Goal: Task Accomplishment & Management: Use online tool/utility

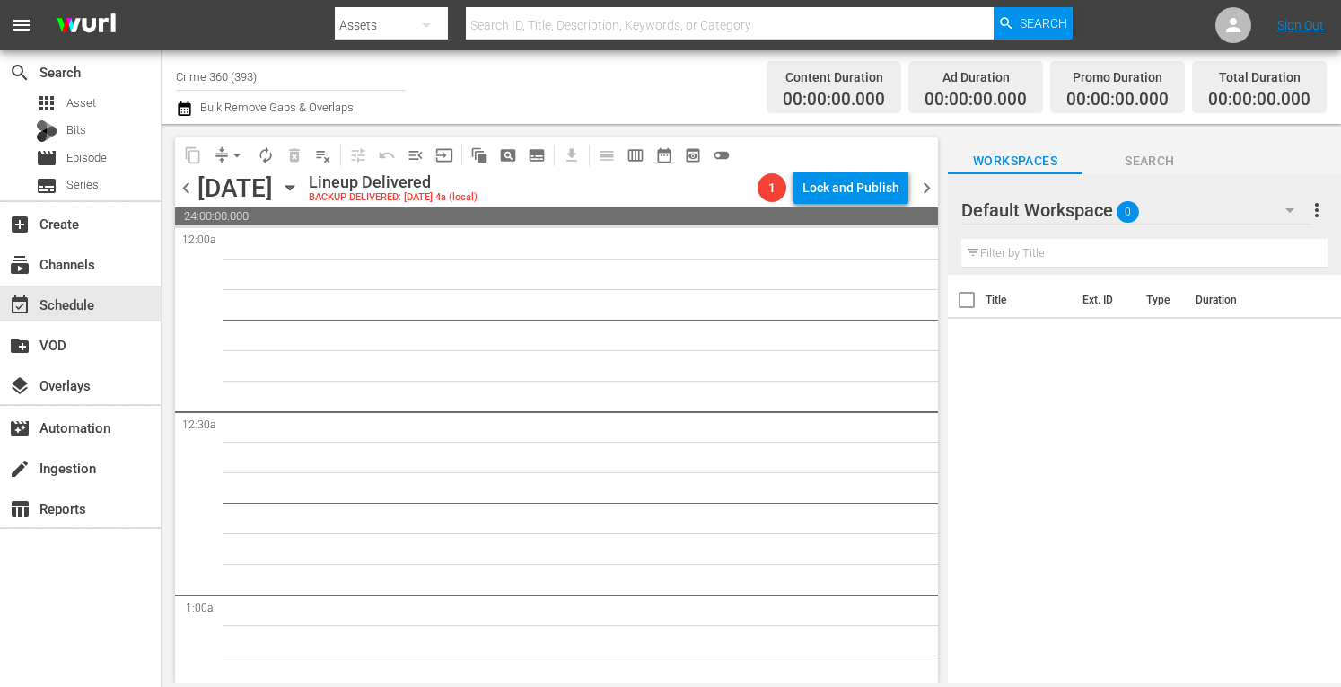
click at [1321, 215] on span "more_vert" at bounding box center [1317, 210] width 22 height 22
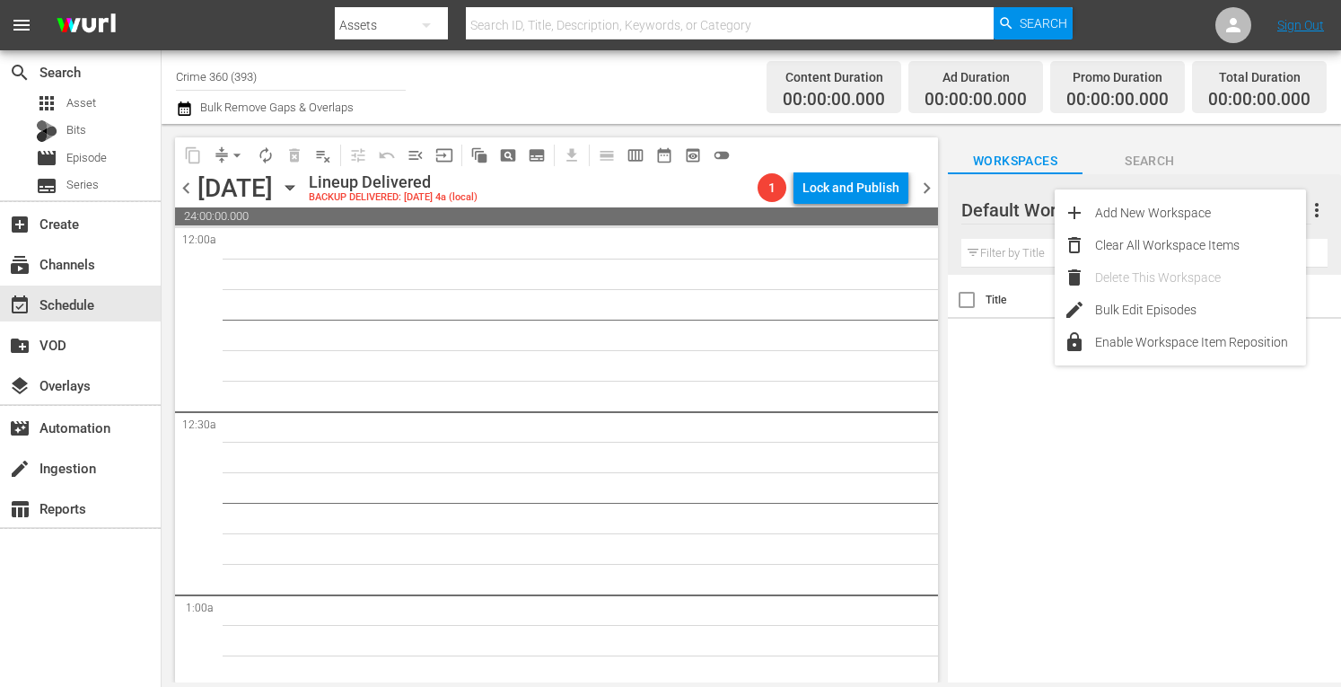
click at [1141, 467] on div "Title Ext. ID Type Duration" at bounding box center [1144, 480] width 393 height 410
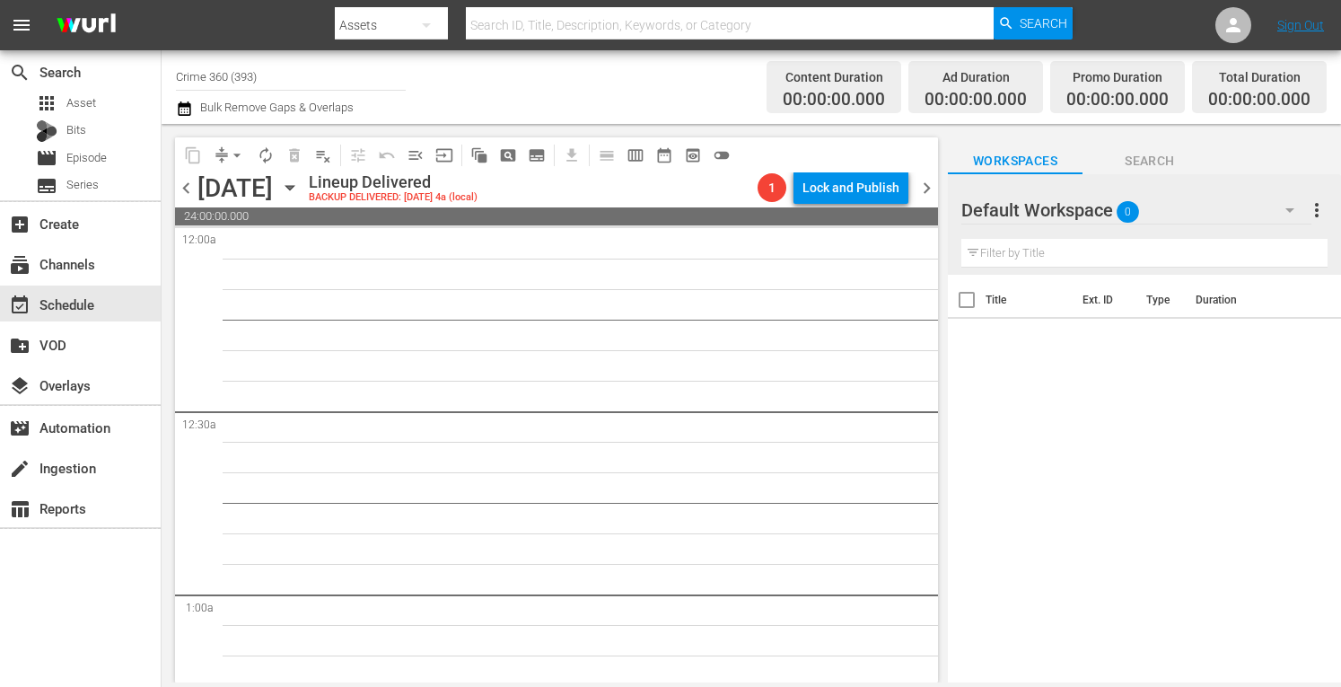
click at [1285, 212] on icon "button" at bounding box center [1290, 210] width 22 height 22
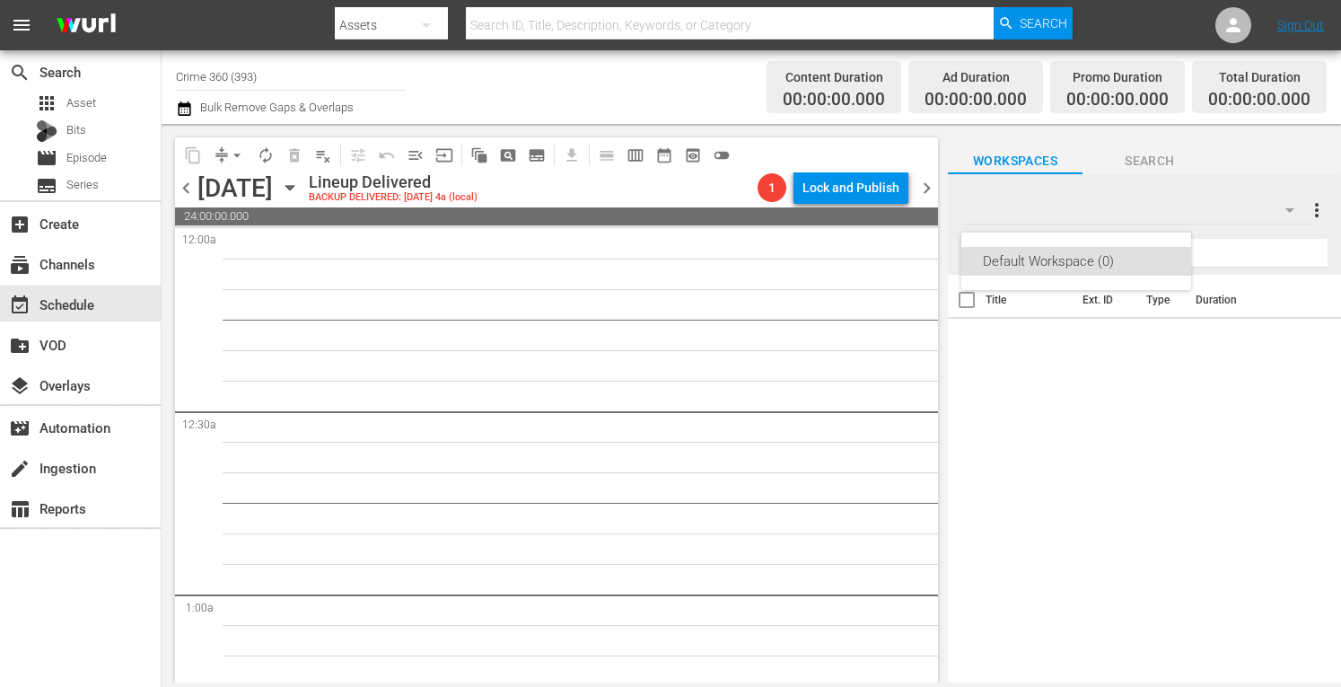
drag, startPoint x: 1150, startPoint y: 443, endPoint x: 1010, endPoint y: 482, distance: 145.2
click at [1010, 482] on div "Default Workspace (0)" at bounding box center [670, 343] width 1341 height 687
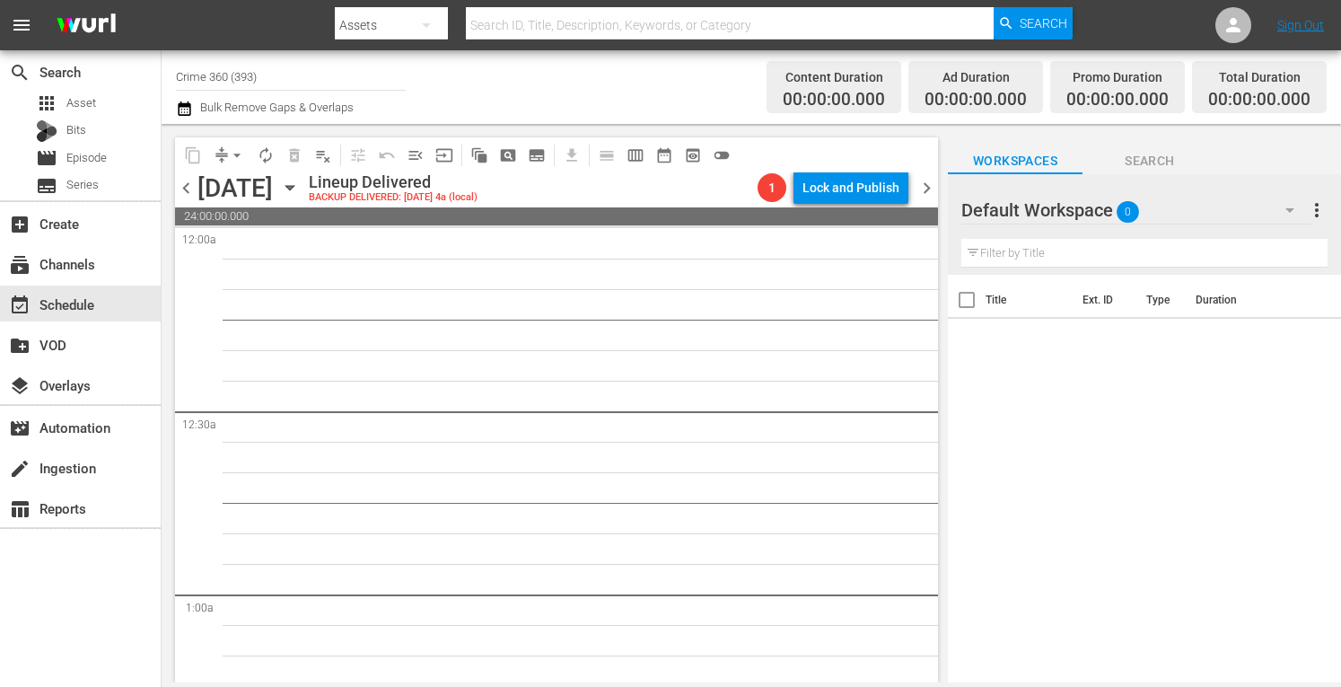
click at [293, 186] on icon "button" at bounding box center [289, 188] width 8 height 4
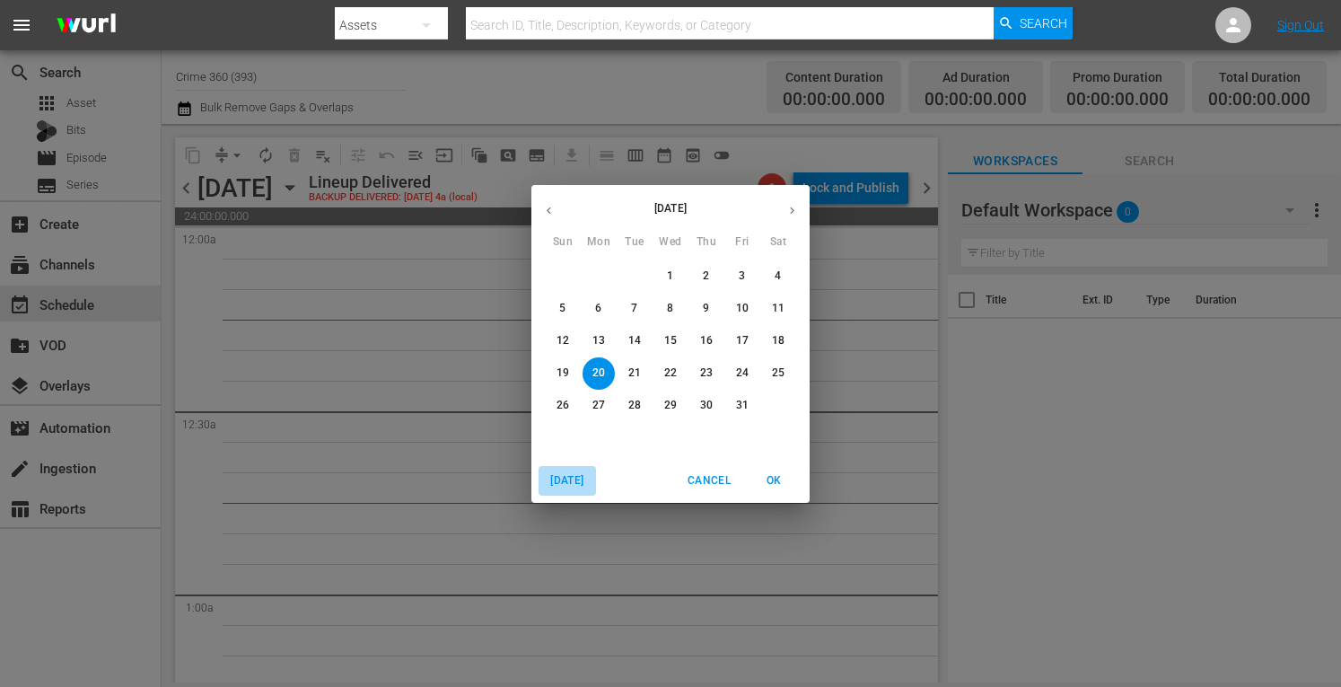
click at [569, 486] on span "[DATE]" at bounding box center [567, 480] width 43 height 19
click at [790, 211] on icon "button" at bounding box center [791, 210] width 13 height 13
click at [596, 370] on p "22" at bounding box center [598, 372] width 13 height 15
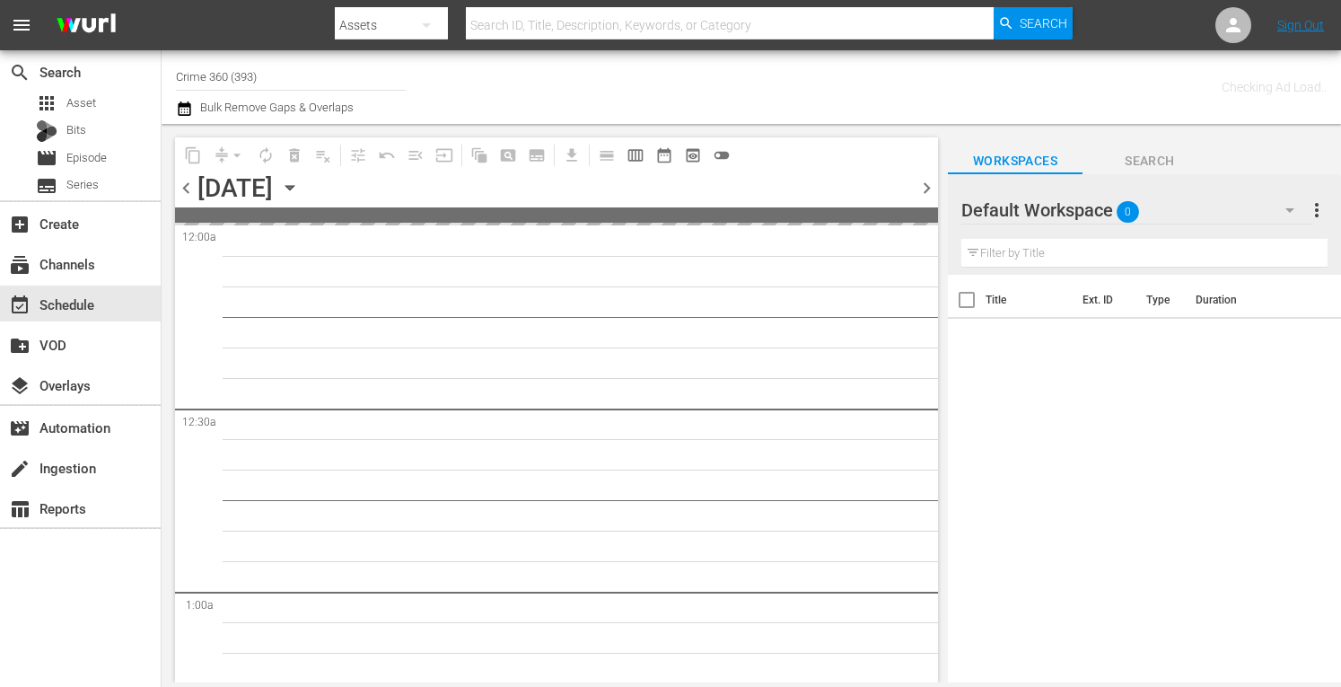
click at [1316, 206] on span "more_vert" at bounding box center [1317, 210] width 22 height 22
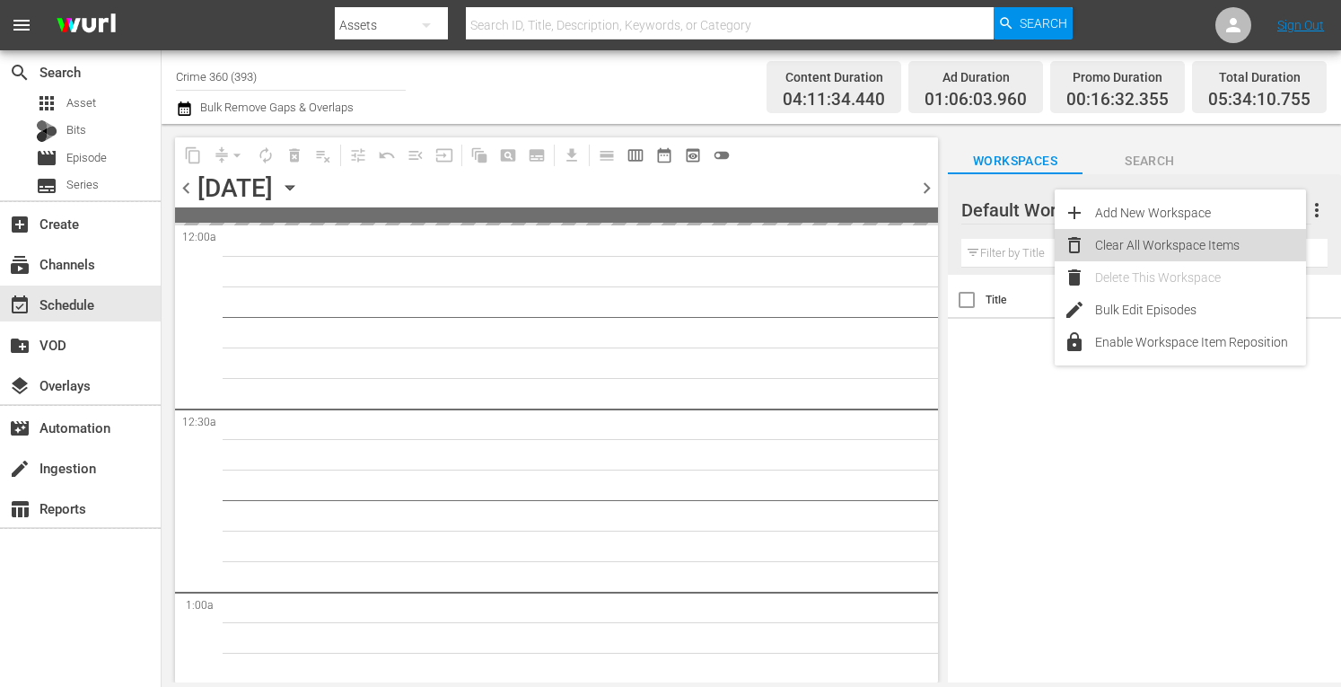
click at [1192, 252] on div "Clear All Workspace Items" at bounding box center [1200, 245] width 211 height 32
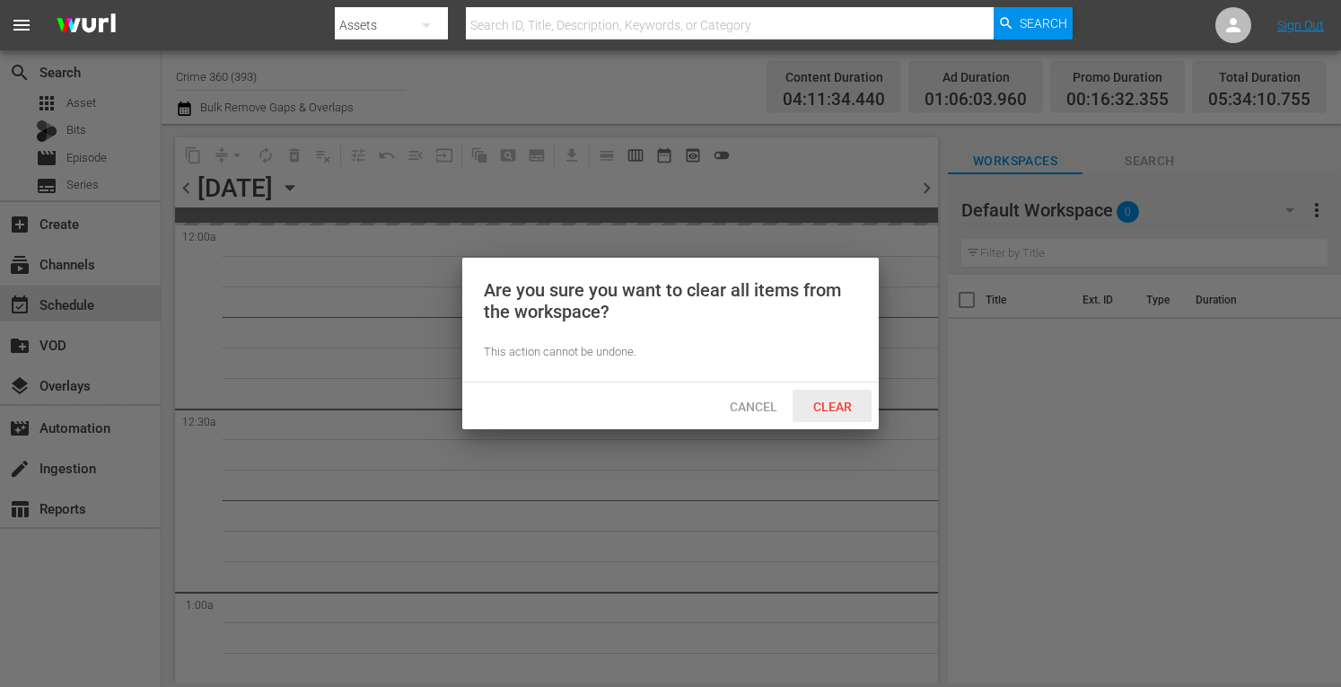
click at [831, 400] on span "Clear" at bounding box center [832, 406] width 67 height 14
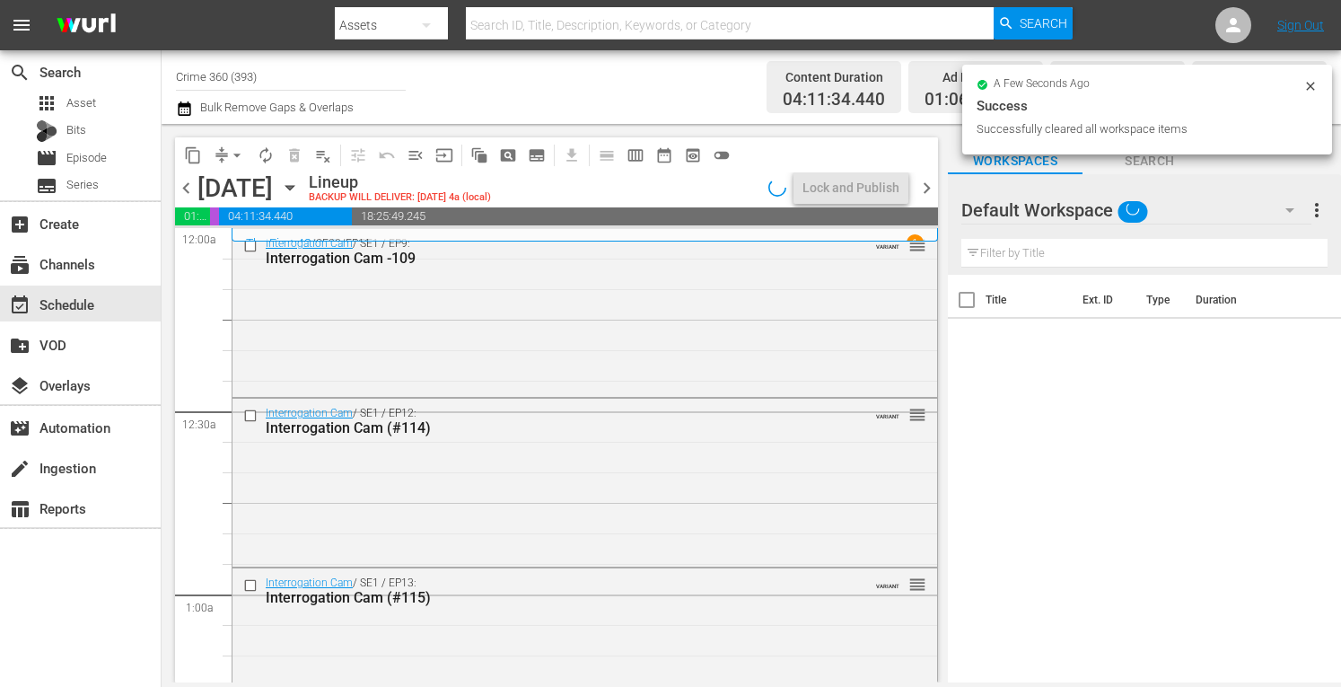
click at [266, 76] on input "Crime 360 (393)" at bounding box center [291, 76] width 230 height 43
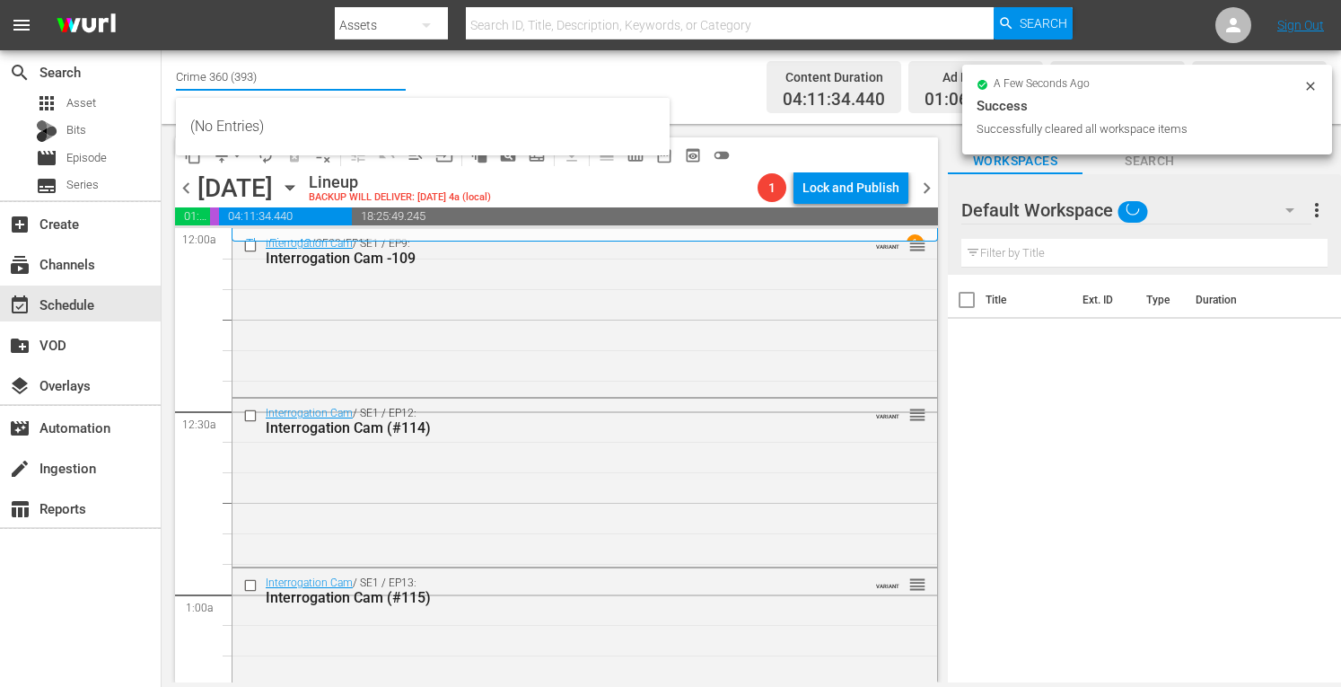
click at [266, 76] on input "Crime 360 (393)" at bounding box center [291, 76] width 230 height 43
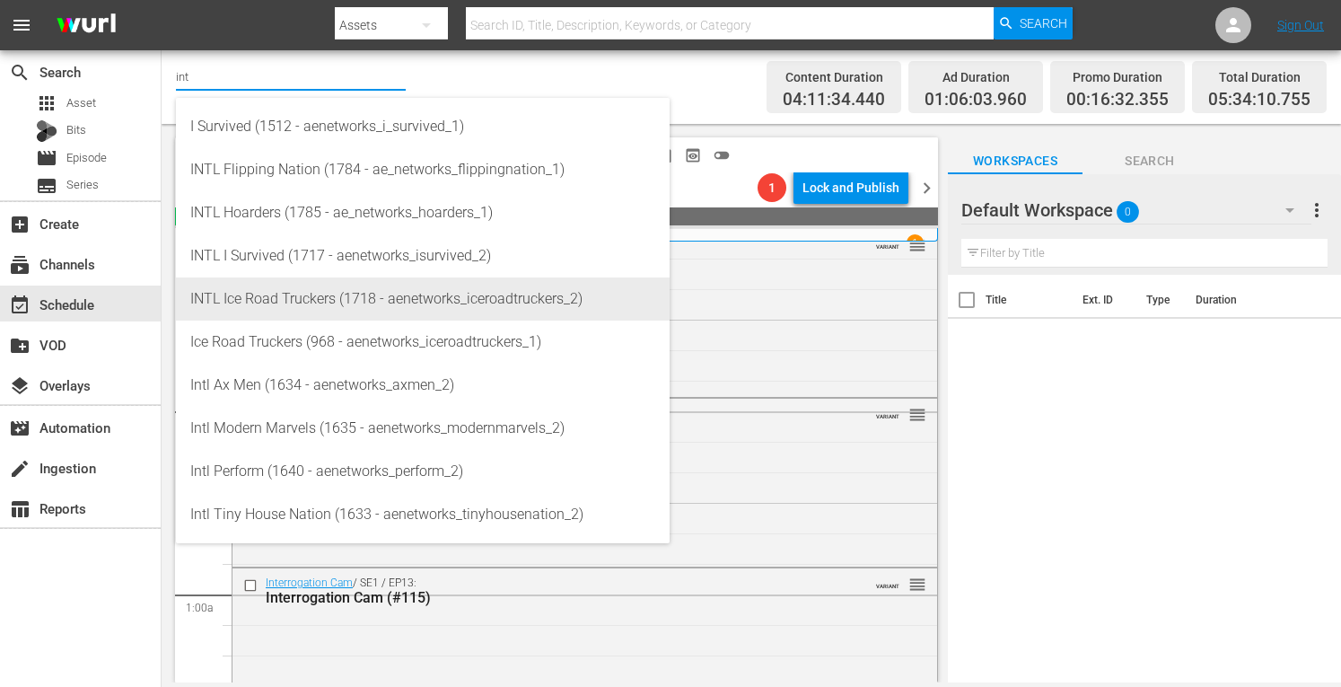
click at [258, 302] on div "INTL Ice Road Truckers (1718 - aenetworks_iceroadtruckers_2)" at bounding box center [422, 298] width 465 height 43
type input "INTL Ice Road Truckers (1718 - aenetworks_iceroadtruckers_2)"
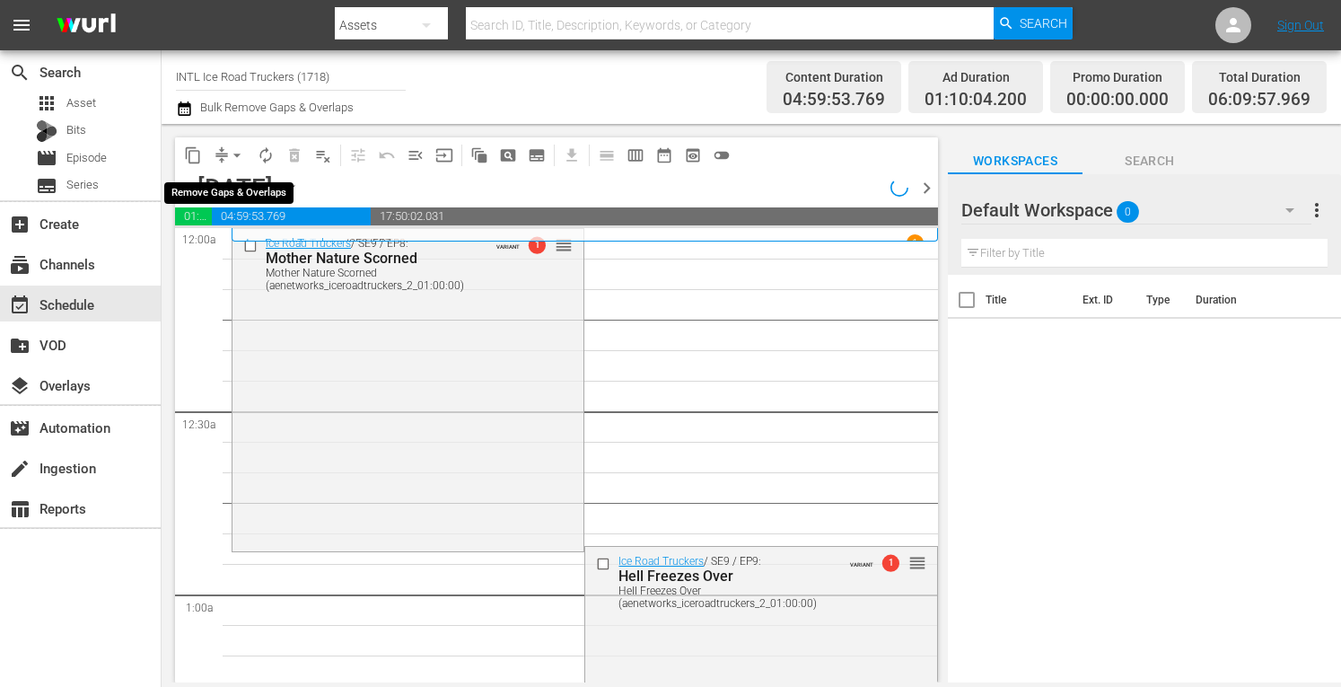
click at [232, 159] on span "arrow_drop_down" at bounding box center [237, 155] width 18 height 18
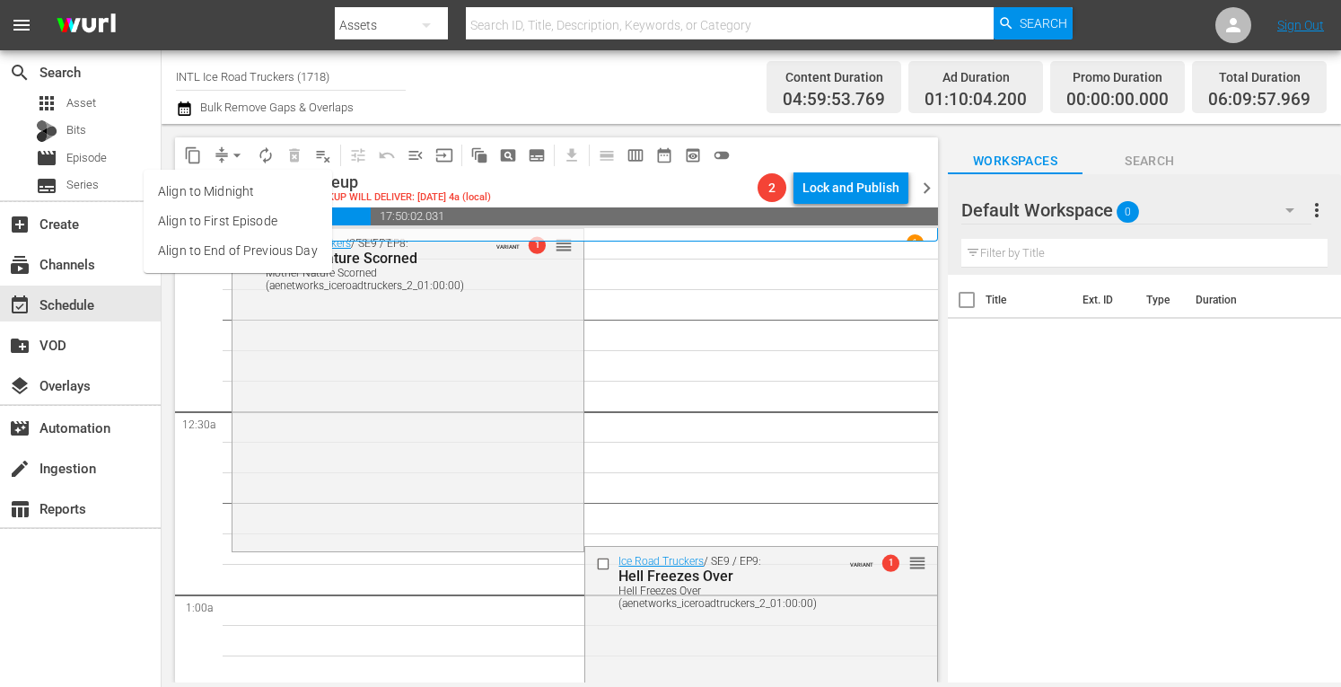
click at [205, 195] on li "Align to Midnight" at bounding box center [238, 192] width 188 height 30
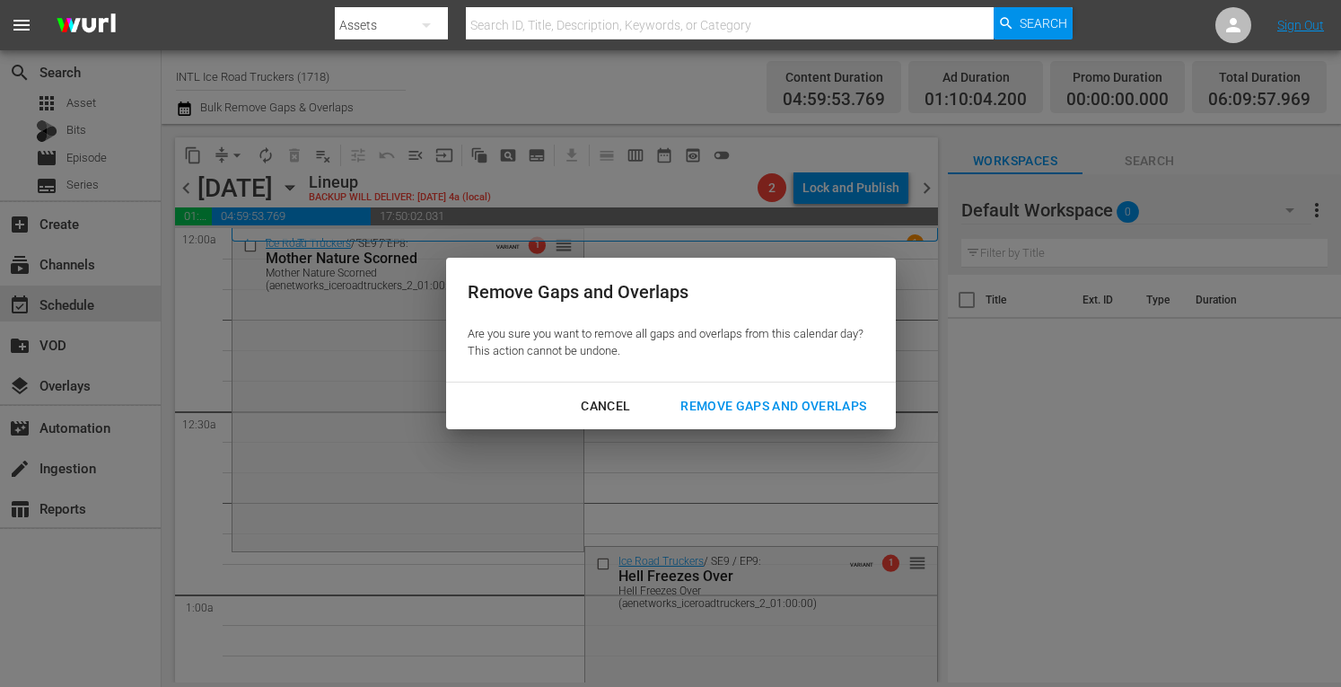
click at [760, 396] on div "Remove Gaps and Overlaps" at bounding box center [773, 406] width 215 height 22
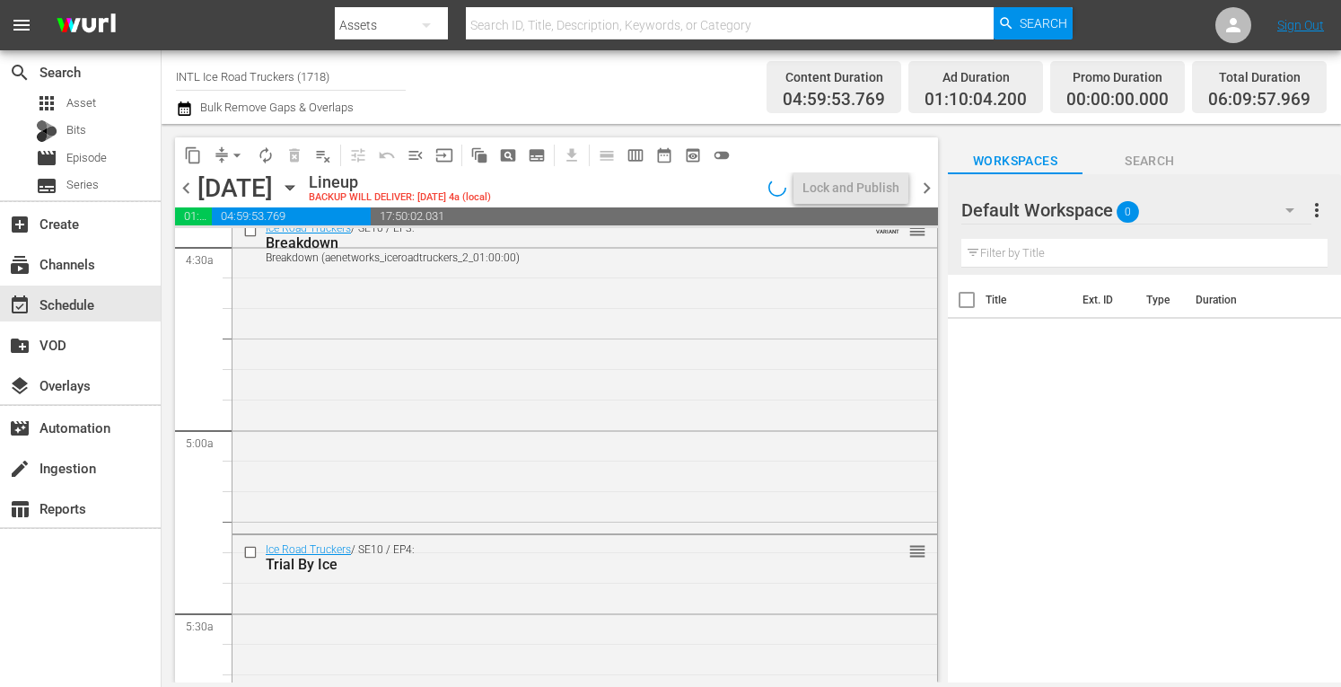
scroll to position [1591, 0]
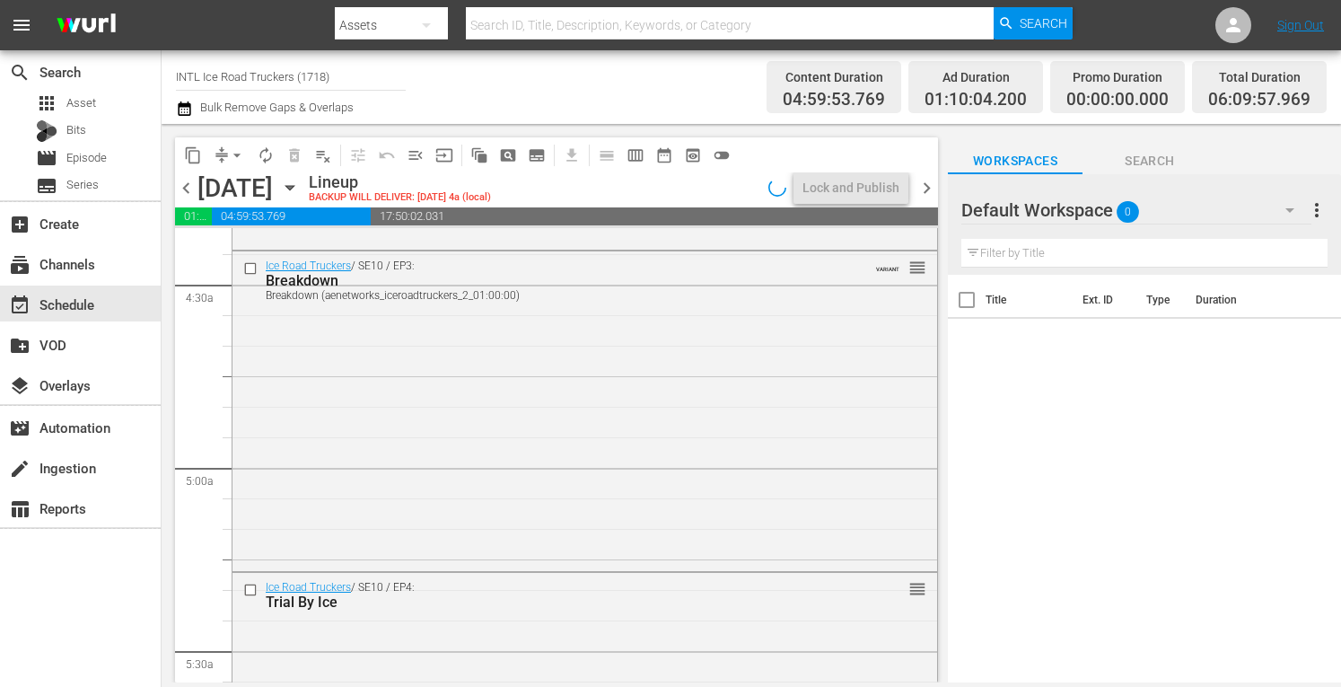
click at [924, 182] on span "chevron_right" at bounding box center [926, 188] width 22 height 22
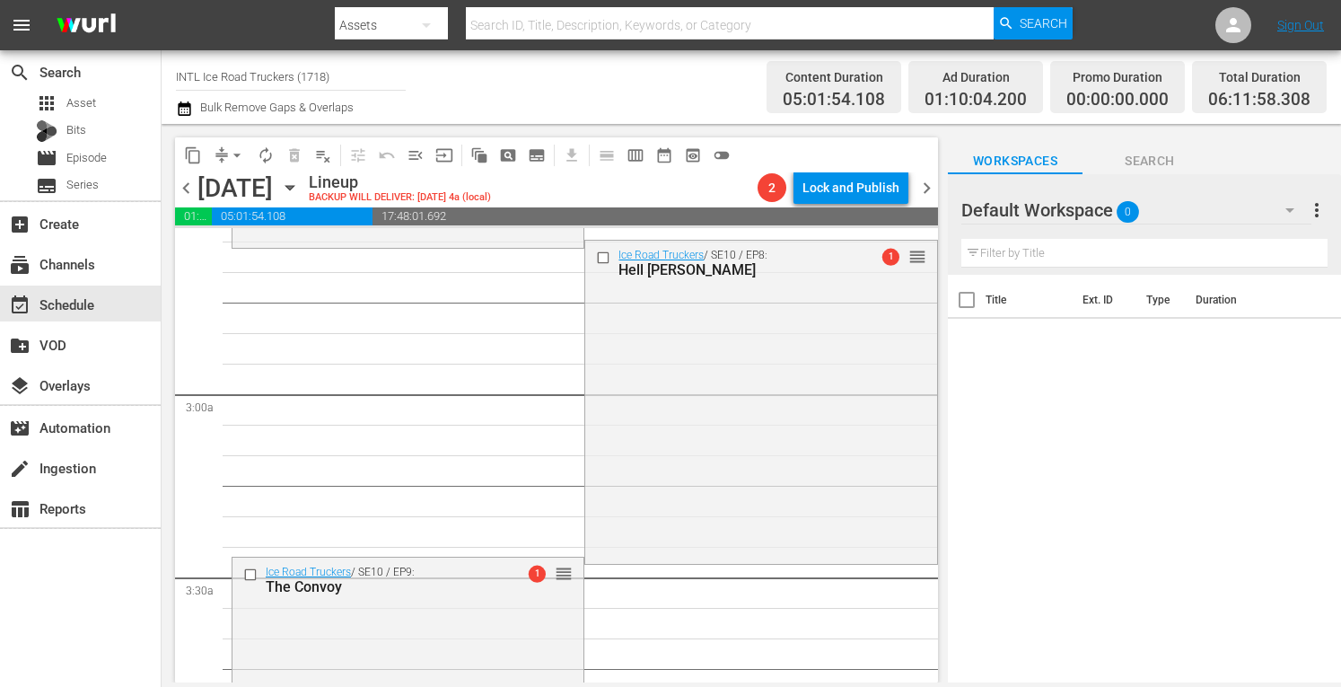
scroll to position [936, 0]
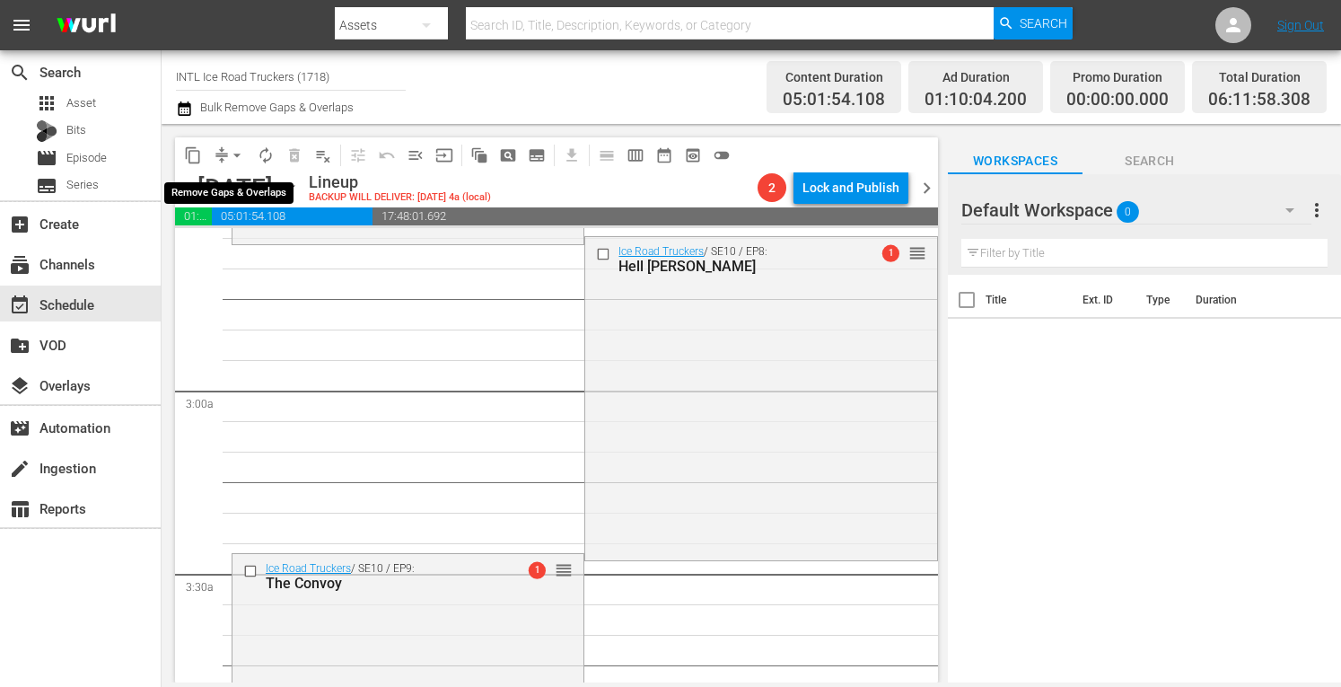
click at [232, 153] on span "arrow_drop_down" at bounding box center [237, 155] width 18 height 18
click at [194, 187] on li "Align to Midnight" at bounding box center [237, 192] width 148 height 30
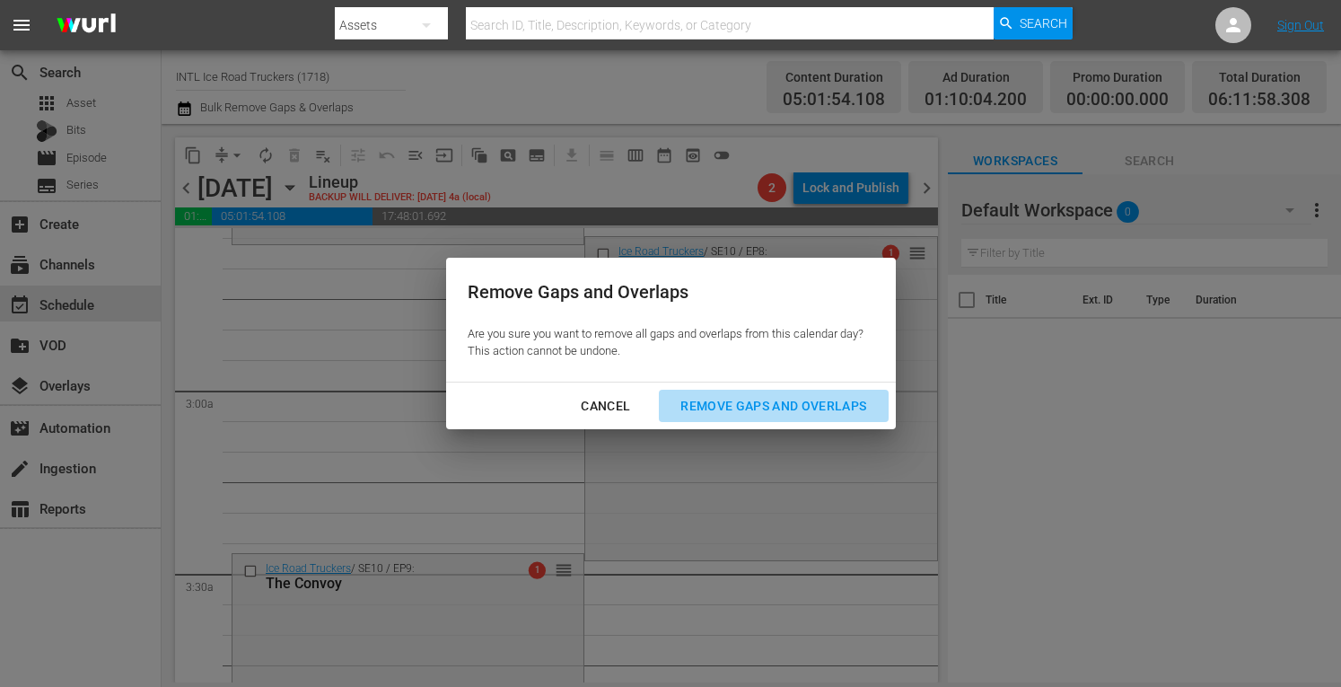
click at [759, 409] on div "Remove Gaps and Overlaps" at bounding box center [773, 406] width 215 height 22
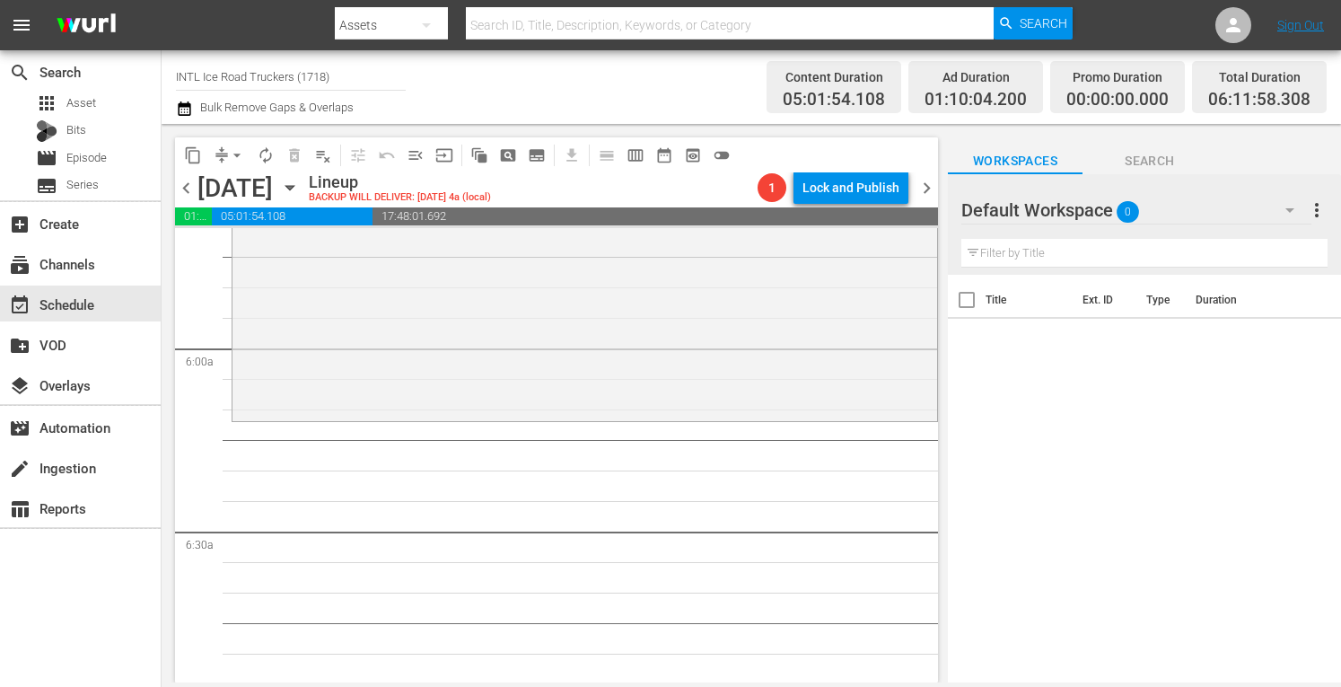
scroll to position [2078, 0]
click at [925, 184] on span "chevron_right" at bounding box center [926, 188] width 22 height 22
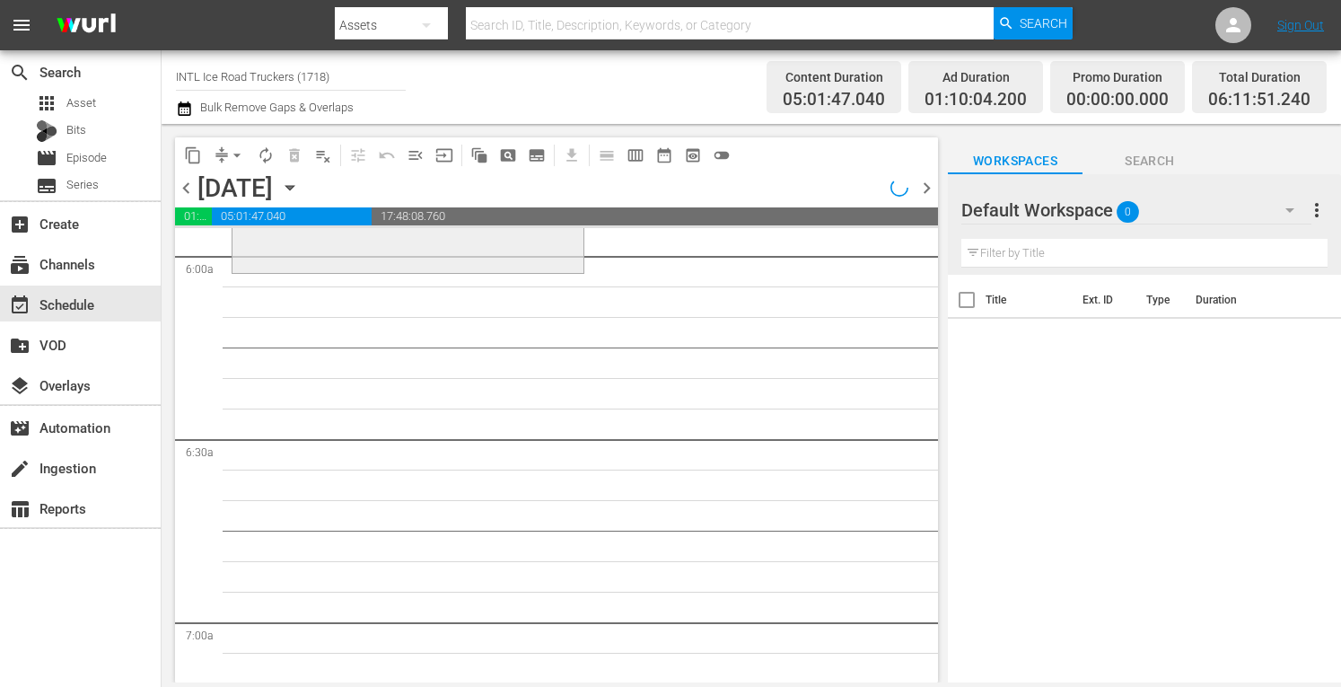
scroll to position [2047, 0]
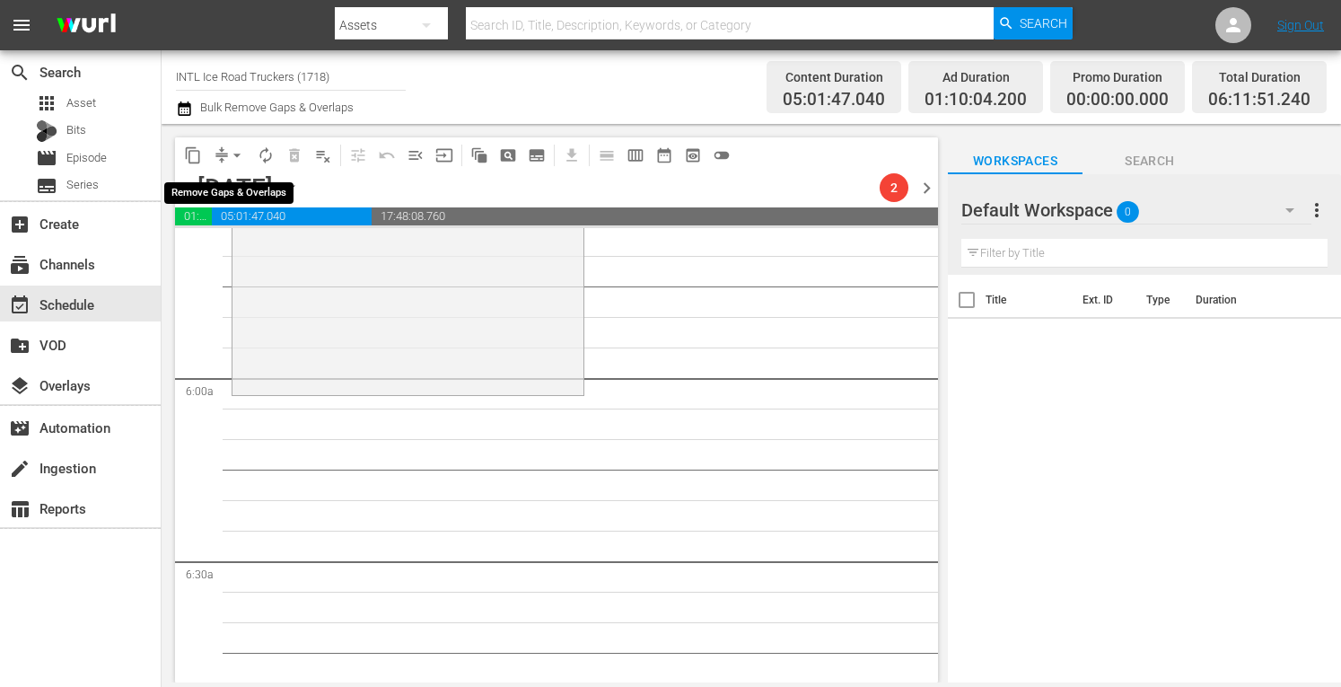
click at [239, 148] on span "arrow_drop_down" at bounding box center [237, 155] width 18 height 18
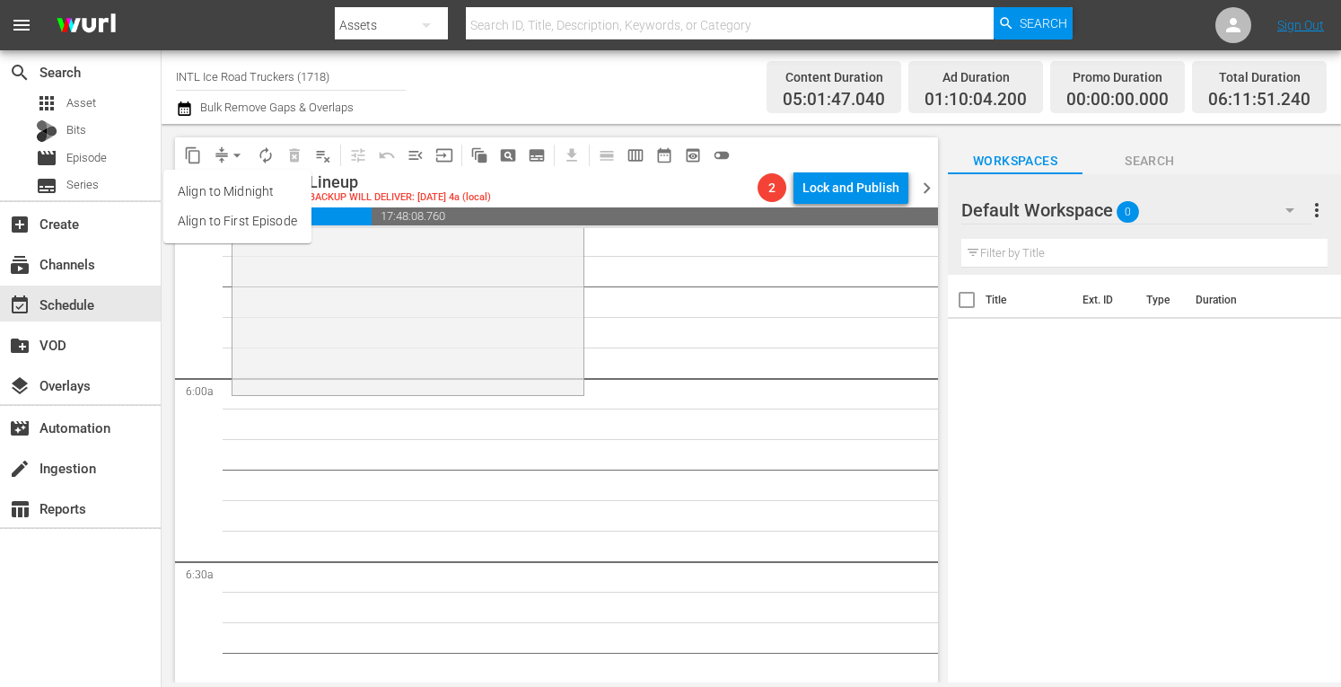
click at [212, 193] on li "Align to Midnight" at bounding box center [237, 192] width 148 height 30
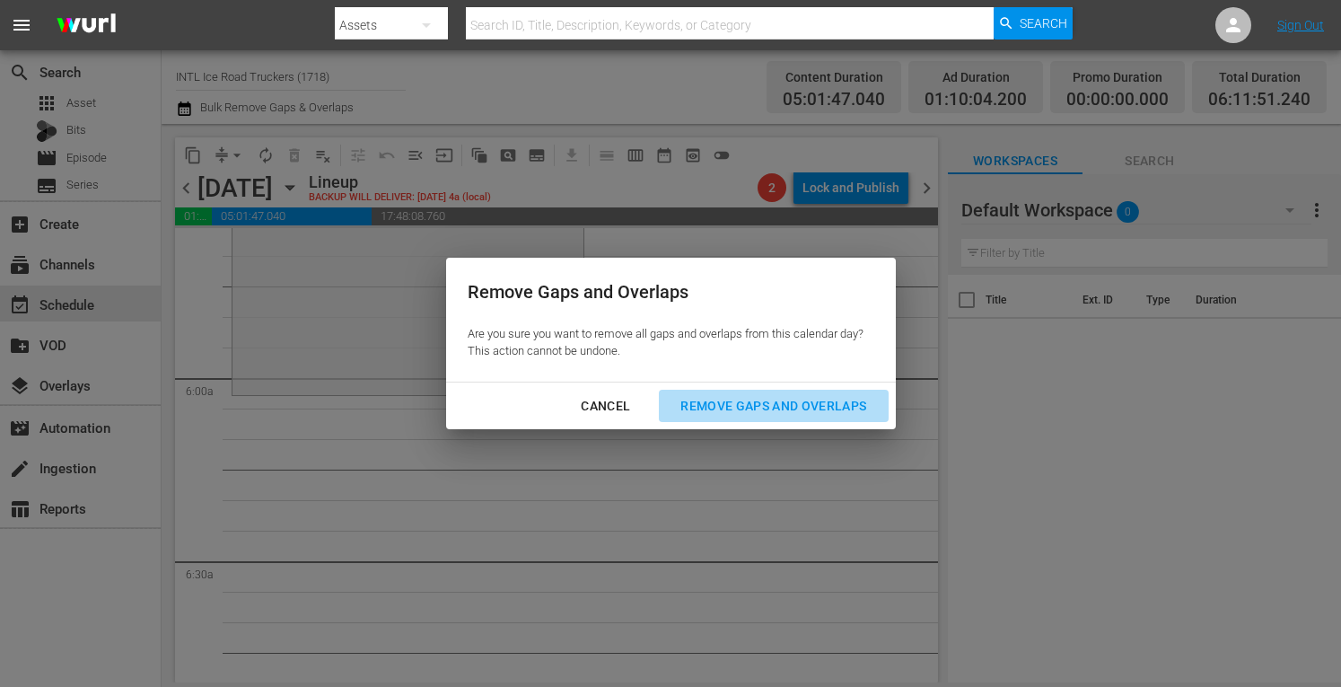
click at [743, 403] on div "Remove Gaps and Overlaps" at bounding box center [773, 406] width 215 height 22
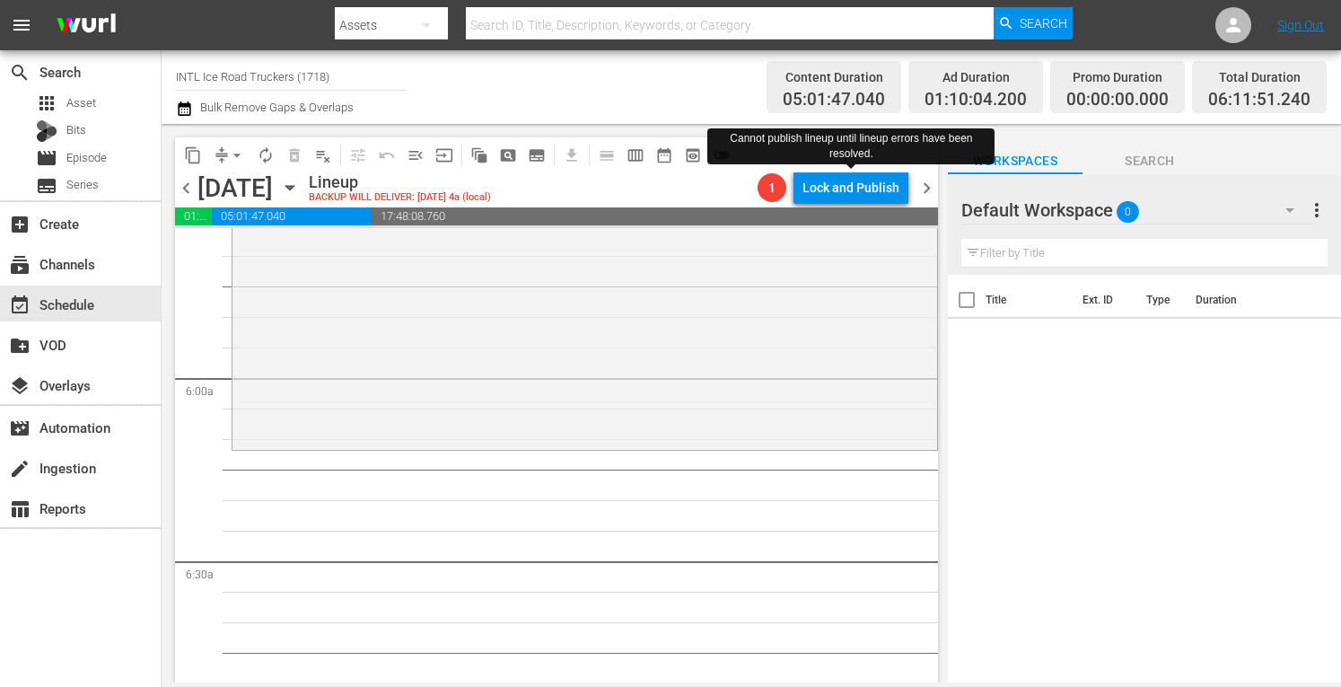
click at [924, 183] on span "chevron_right" at bounding box center [926, 188] width 22 height 22
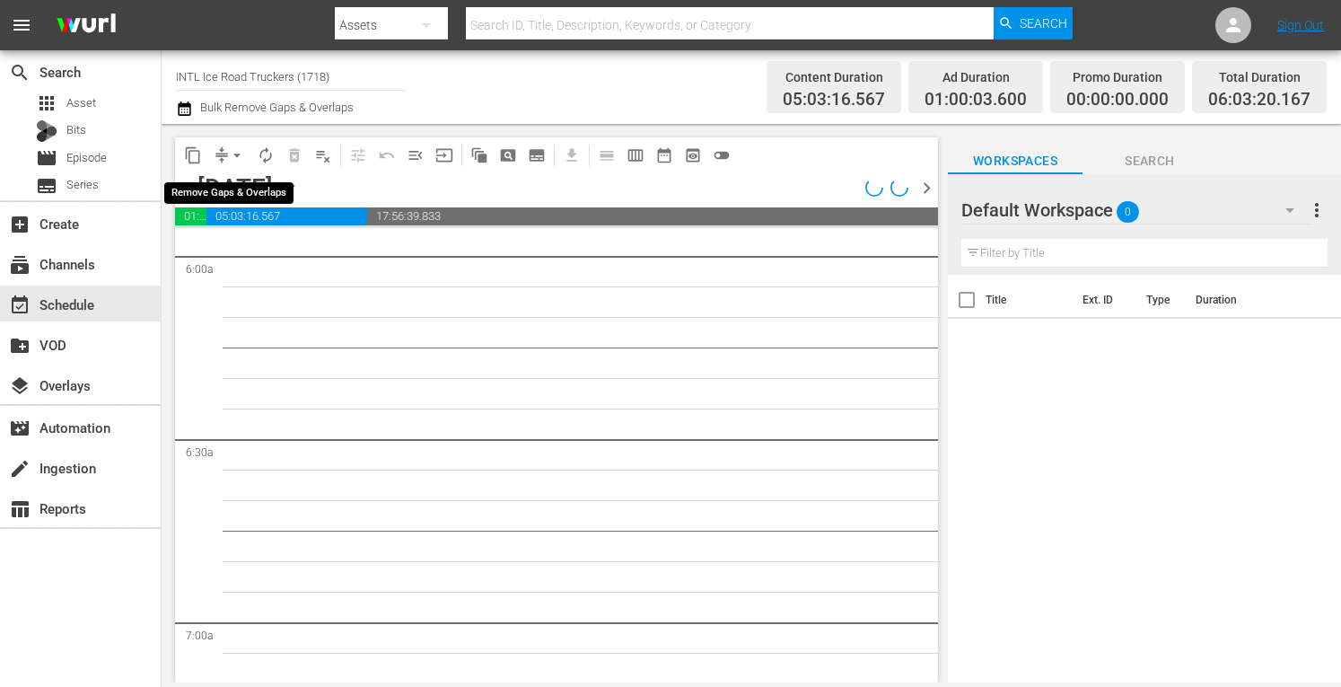
scroll to position [2108, 0]
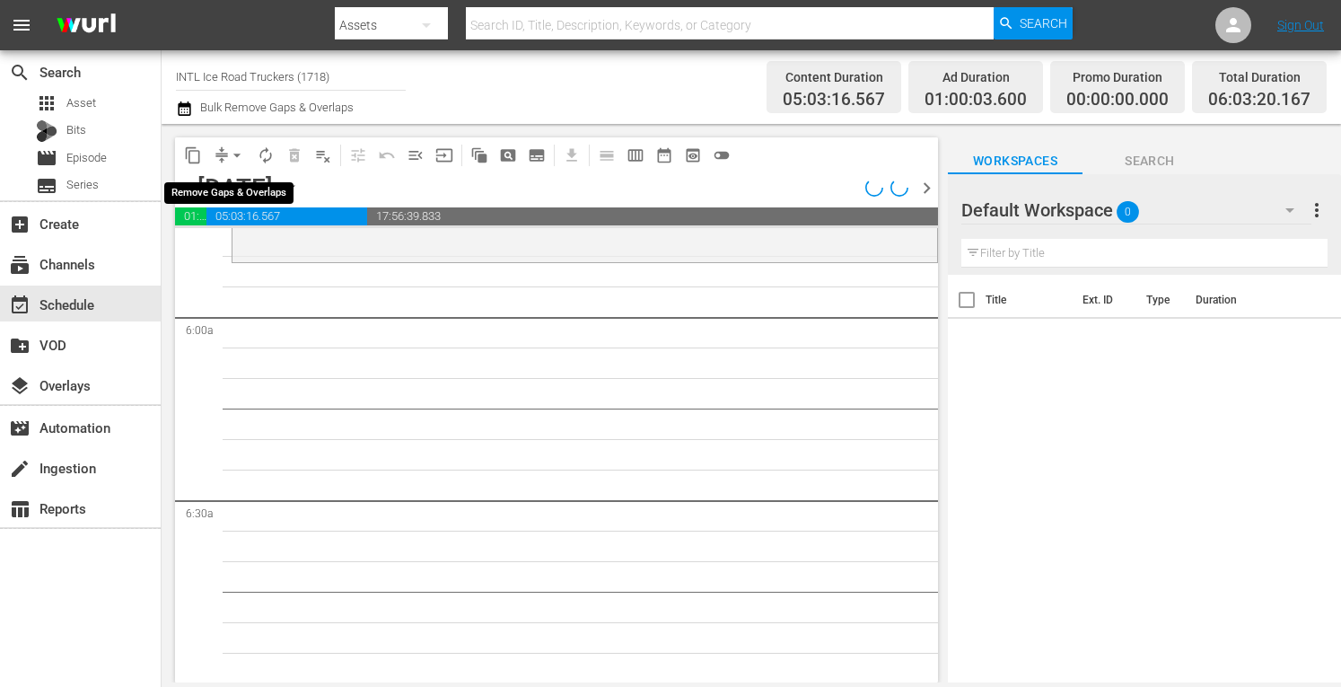
click at [233, 153] on span "arrow_drop_down" at bounding box center [237, 155] width 18 height 18
click at [197, 185] on li "Align to Midnight" at bounding box center [237, 192] width 148 height 30
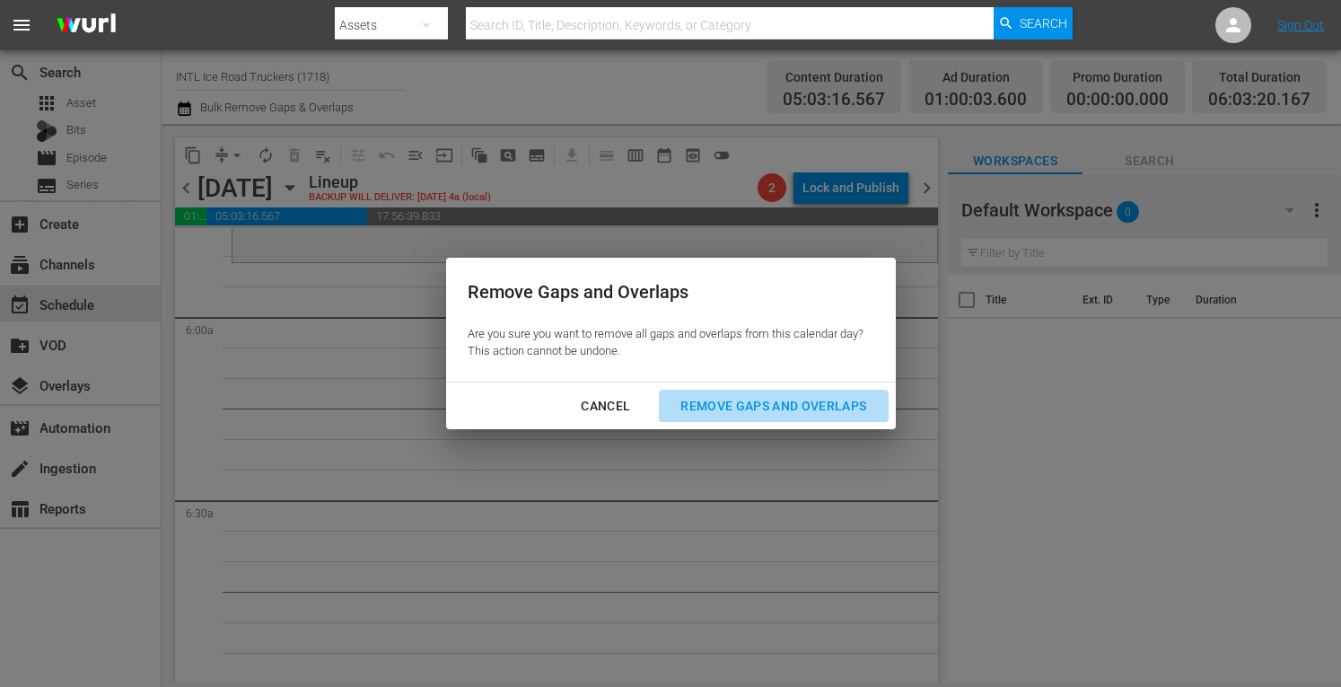
click at [784, 410] on div "Remove Gaps and Overlaps" at bounding box center [773, 406] width 215 height 22
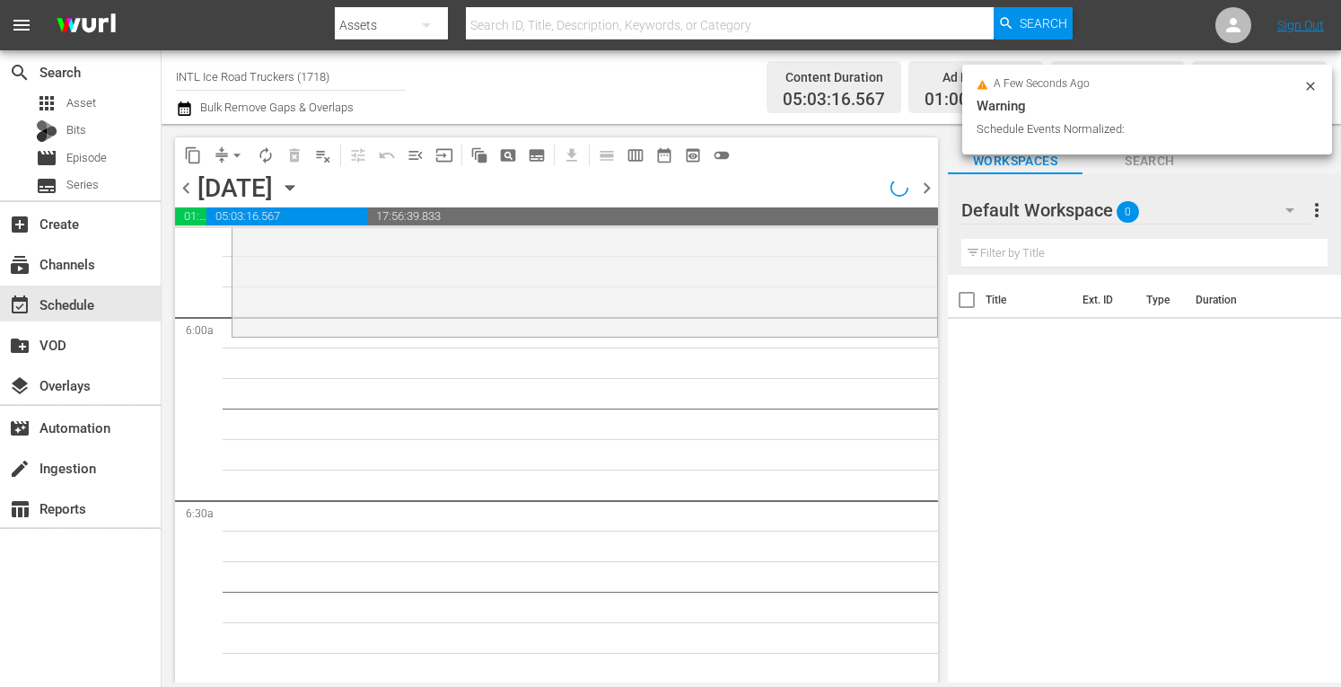
scroll to position [2047, 0]
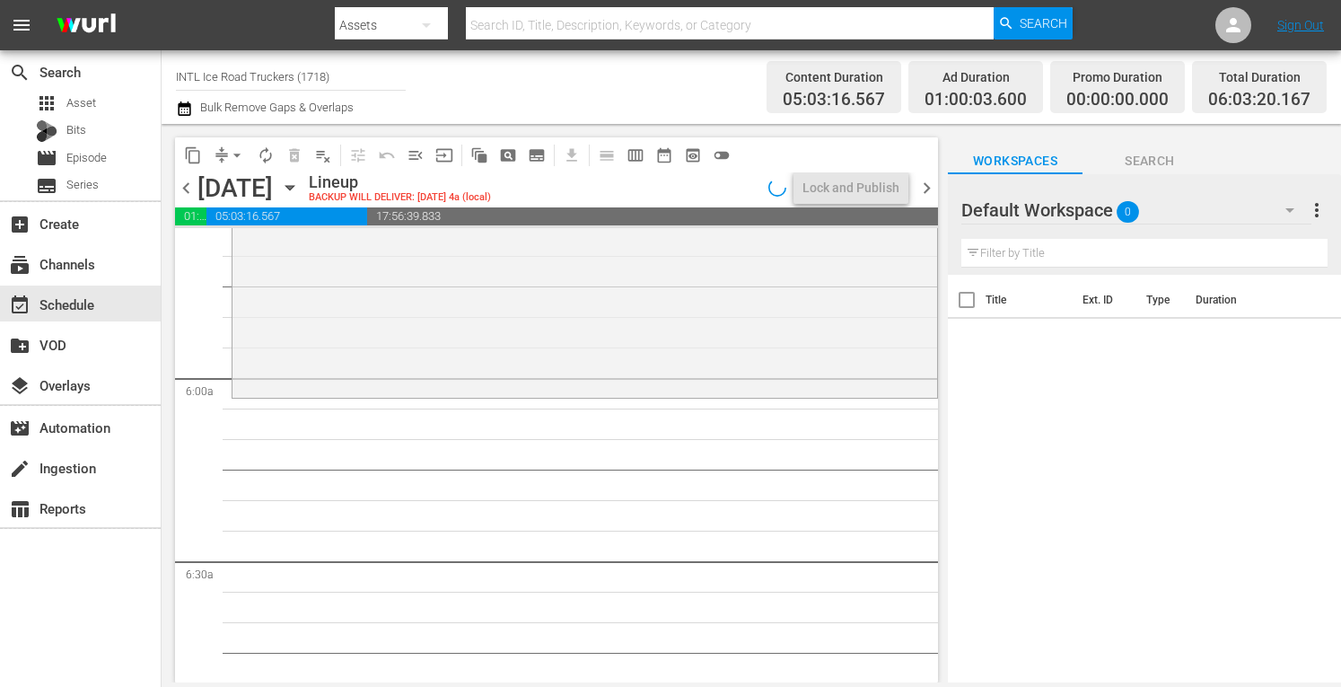
click at [925, 186] on span "chevron_right" at bounding box center [926, 188] width 22 height 22
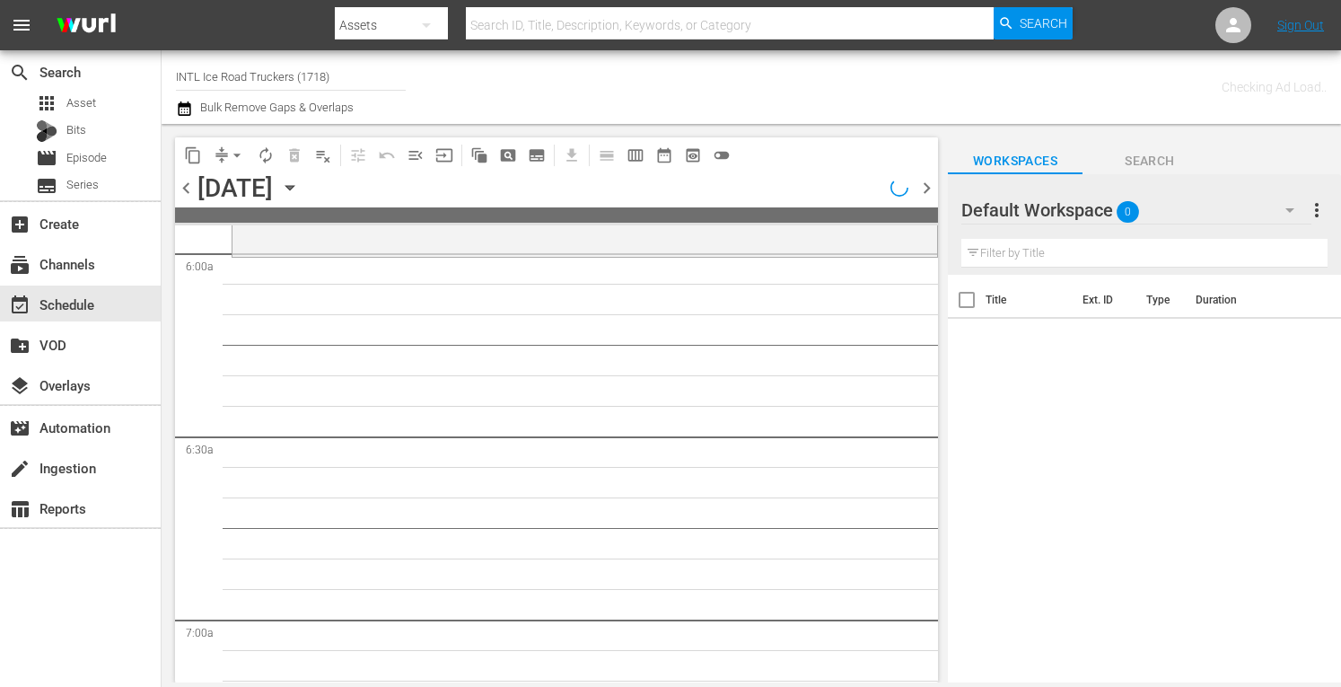
scroll to position [2078, 0]
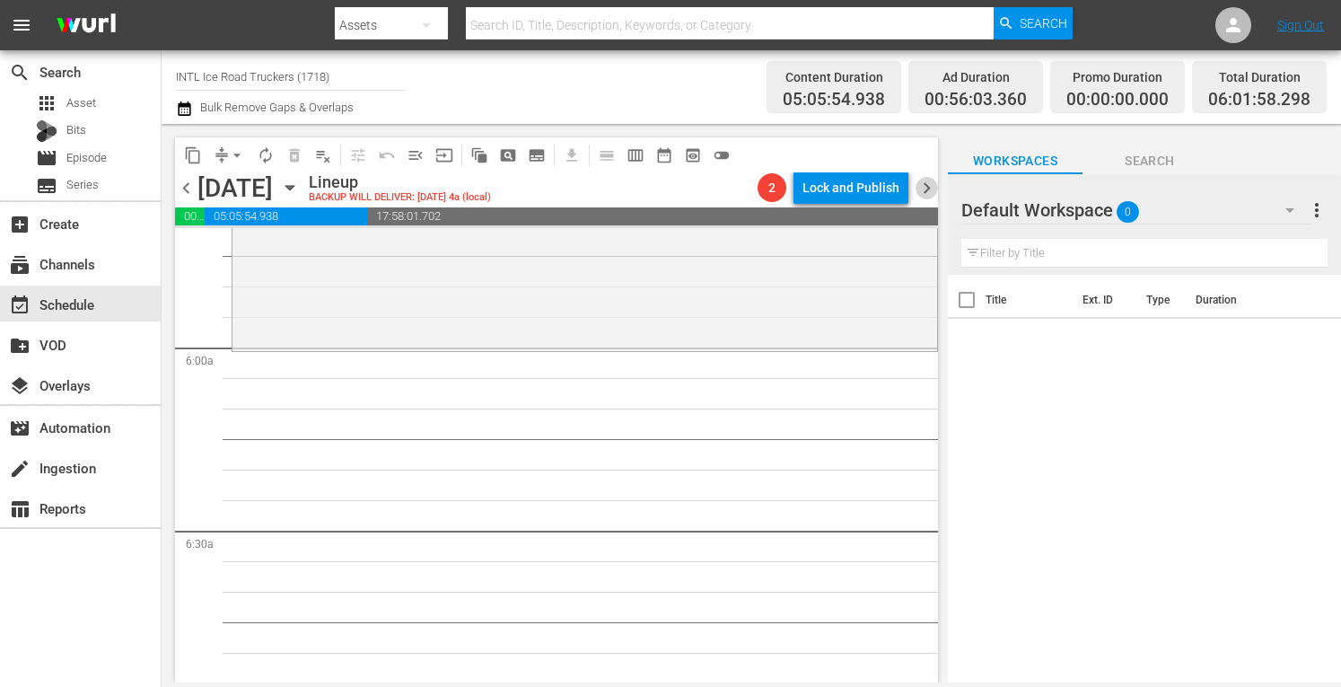
click at [924, 186] on span "chevron_right" at bounding box center [926, 188] width 22 height 22
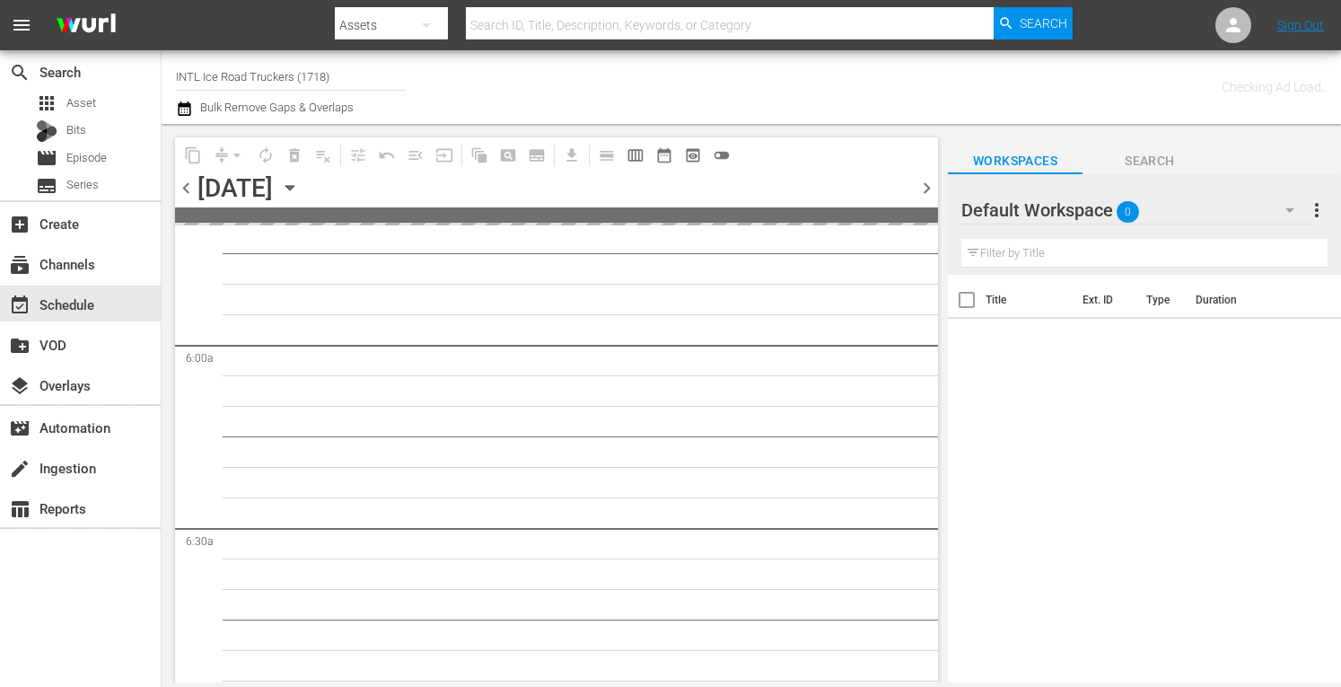
scroll to position [2169, 0]
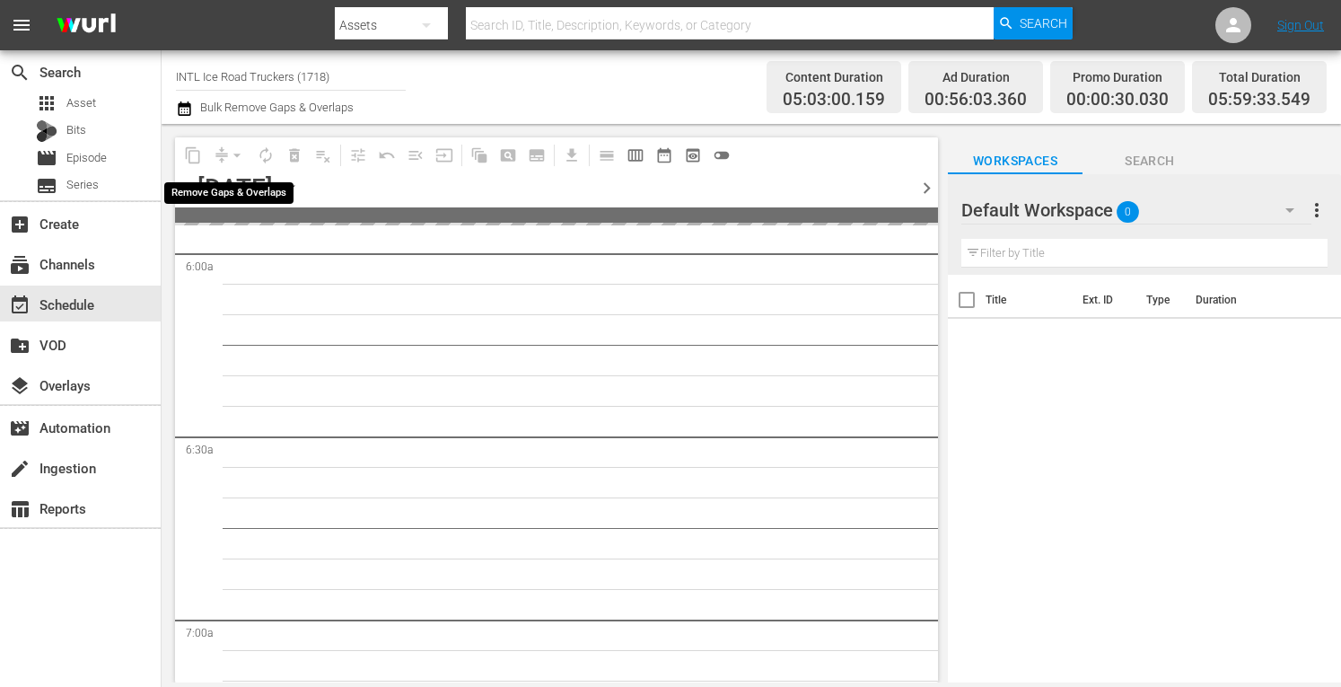
click at [232, 150] on div "arrow_drop_down" at bounding box center [237, 155] width 29 height 29
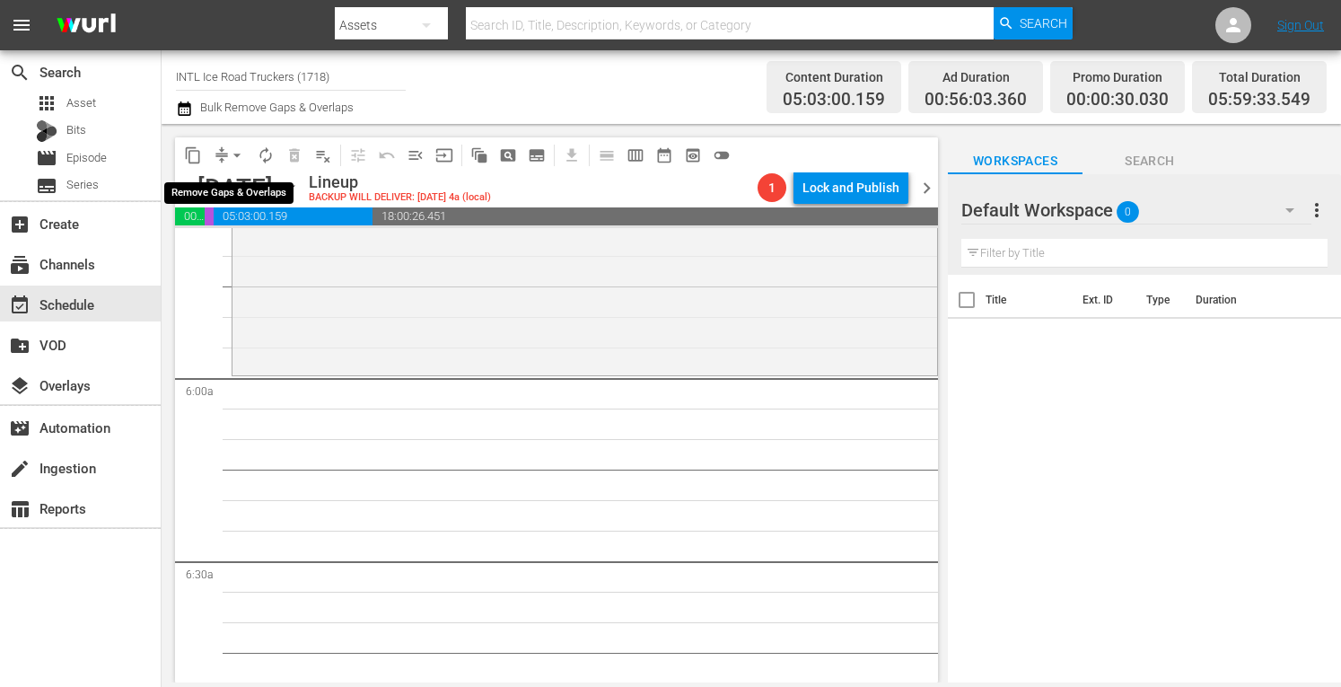
click at [232, 150] on span "arrow_drop_down" at bounding box center [237, 155] width 18 height 18
click at [217, 188] on li "Align to Midnight" at bounding box center [237, 192] width 148 height 30
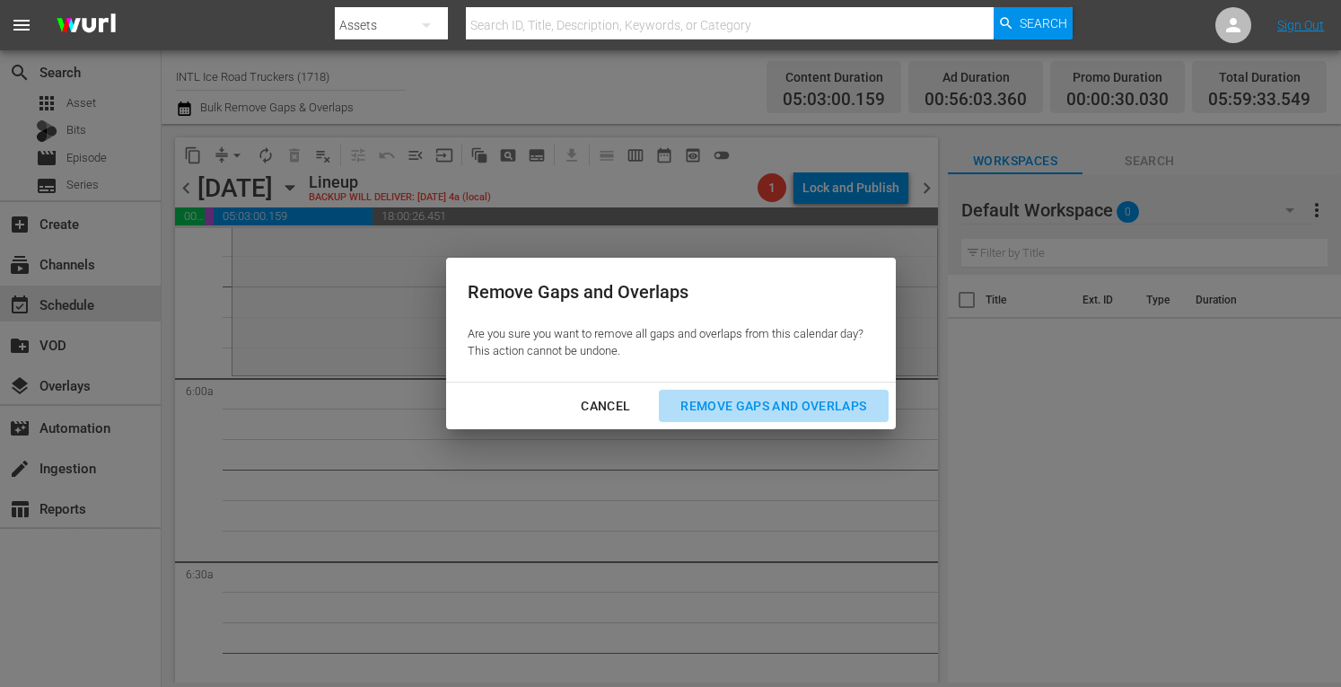
click at [708, 404] on div "Remove Gaps and Overlaps" at bounding box center [773, 406] width 215 height 22
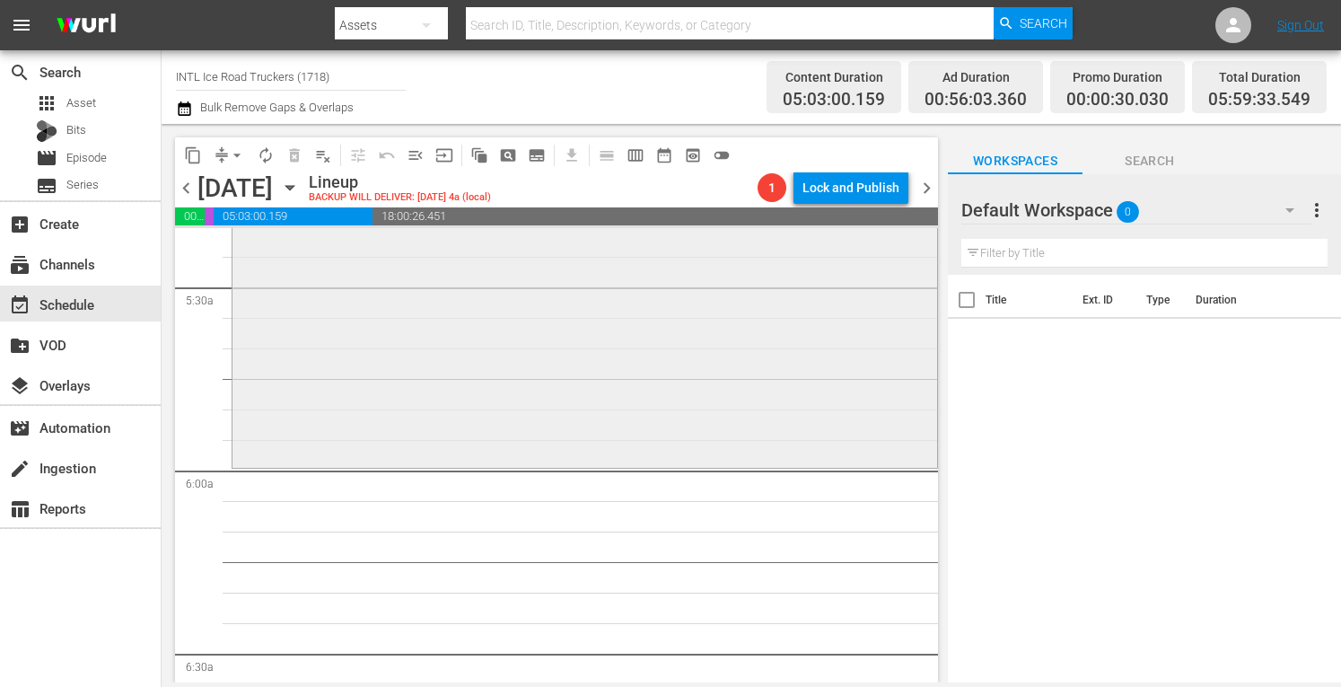
scroll to position [1954, 0]
click at [922, 184] on span "chevron_right" at bounding box center [926, 188] width 22 height 22
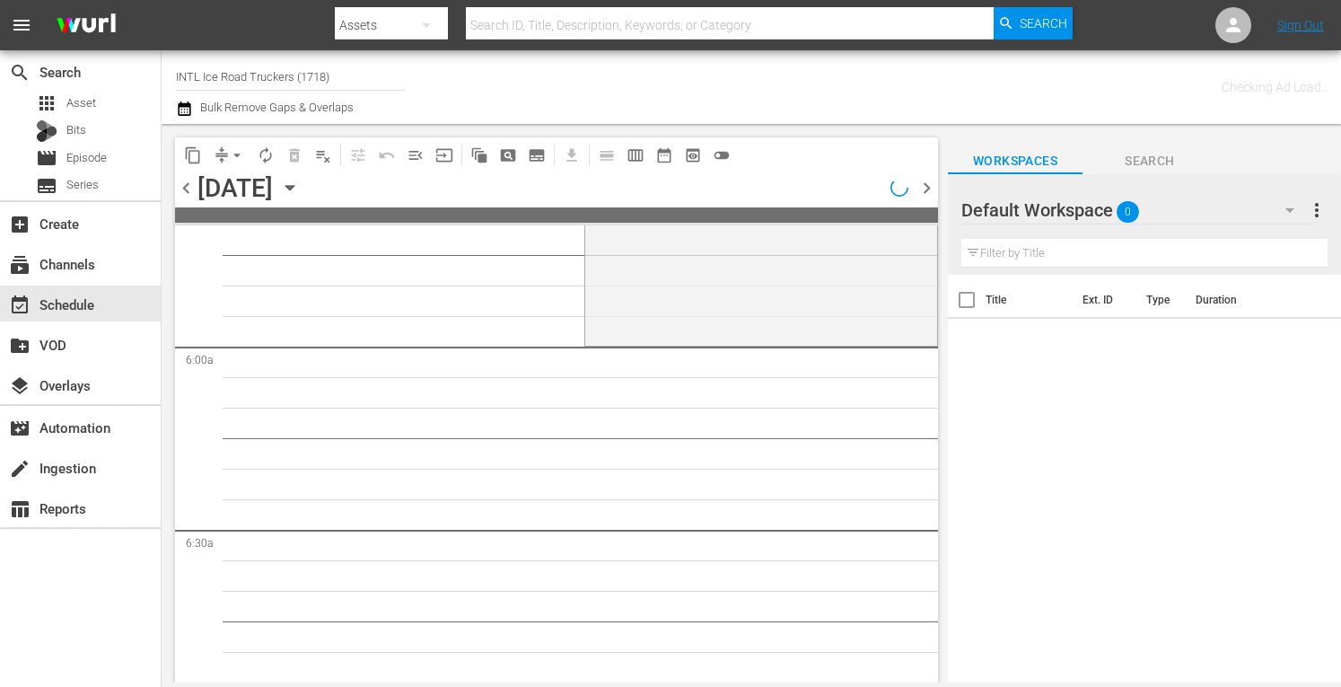
scroll to position [1954, 0]
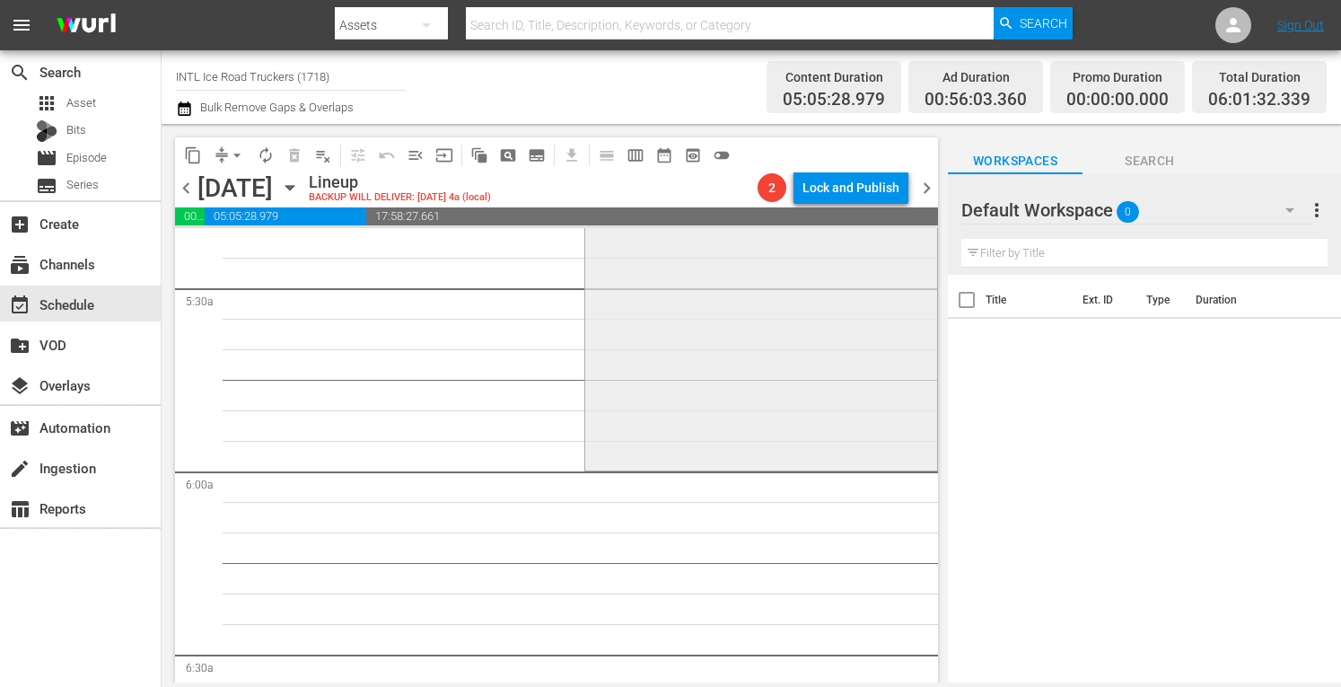
click at [677, 401] on div "Ice Road Truckers / SE3 / EP3: Canadian Invasion Canadian Invasion (aenetworks_…" at bounding box center [760, 309] width 351 height 316
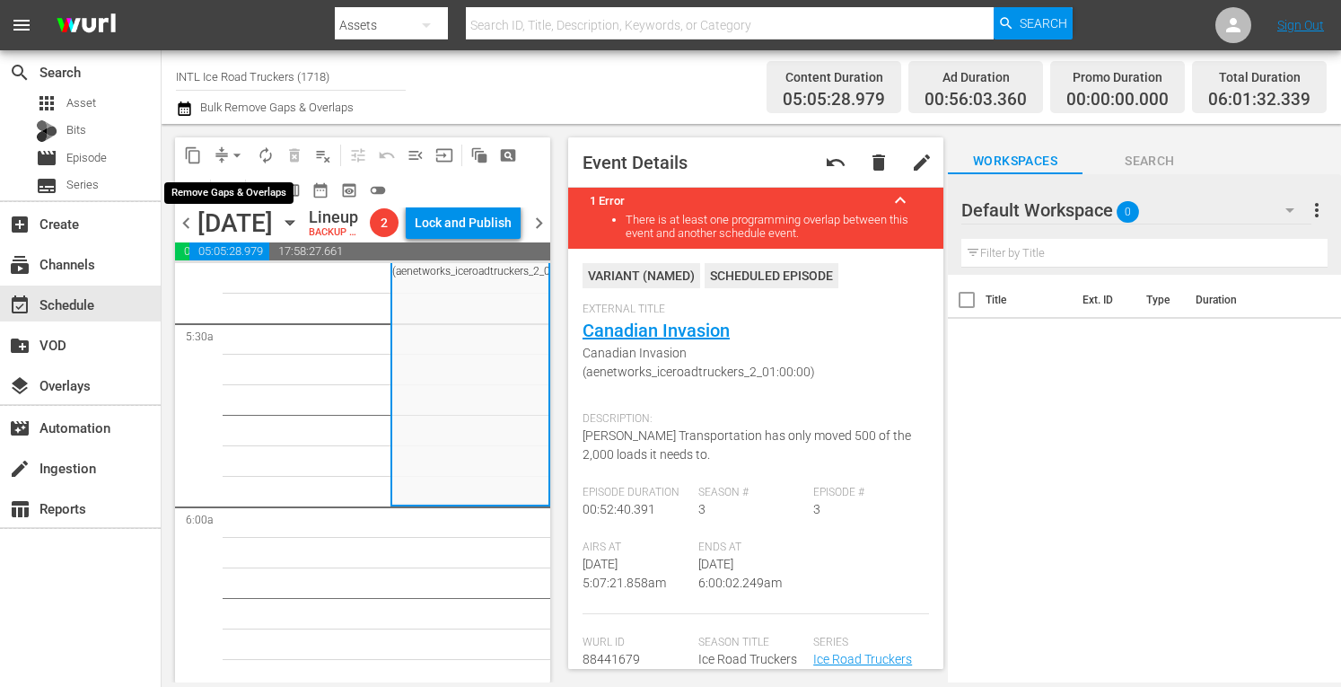
click at [239, 150] on span "arrow_drop_down" at bounding box center [237, 155] width 18 height 18
click at [206, 179] on li "Align to Midnight" at bounding box center [237, 192] width 148 height 30
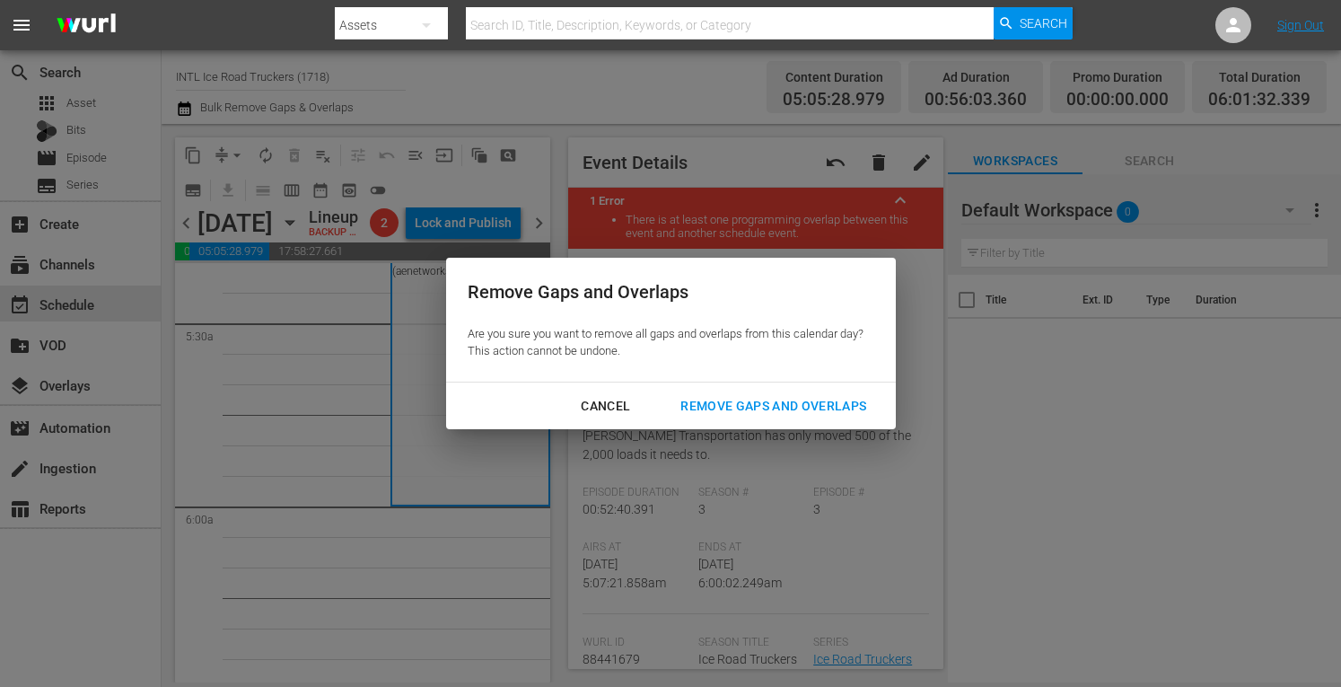
click at [730, 401] on div "Remove Gaps and Overlaps" at bounding box center [773, 406] width 215 height 22
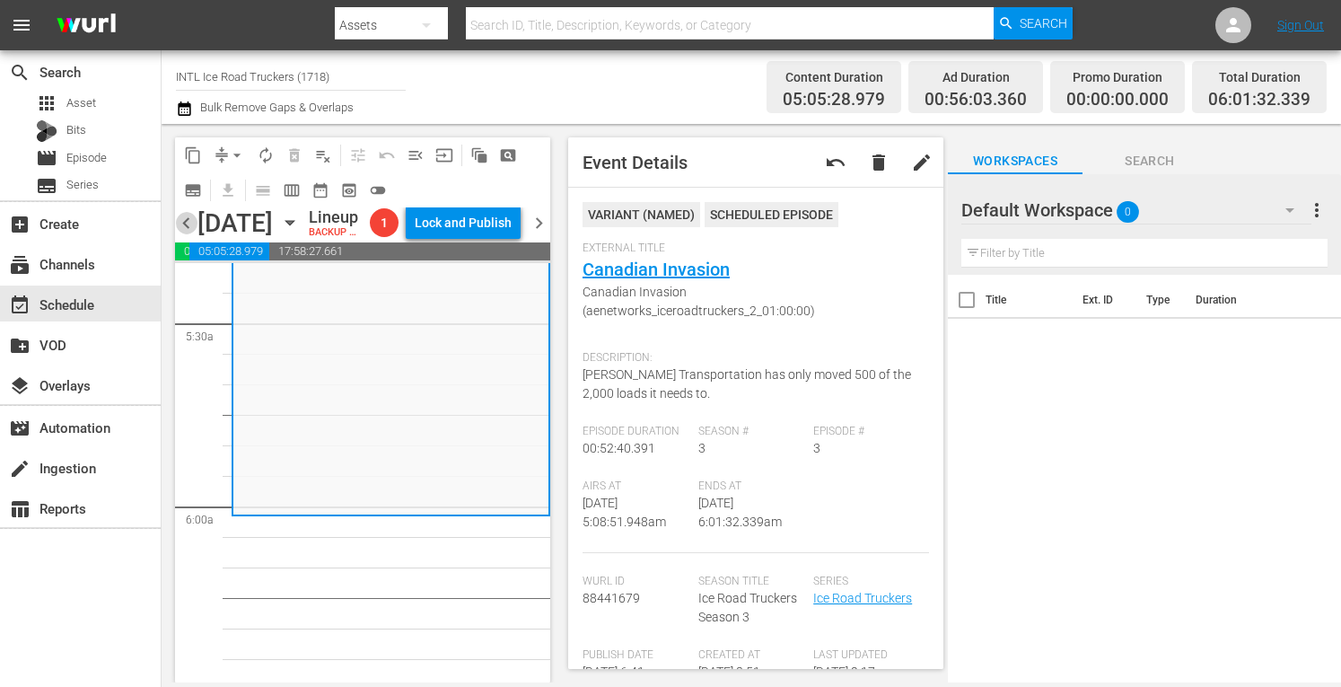
click at [191, 234] on span "chevron_left" at bounding box center [186, 223] width 22 height 22
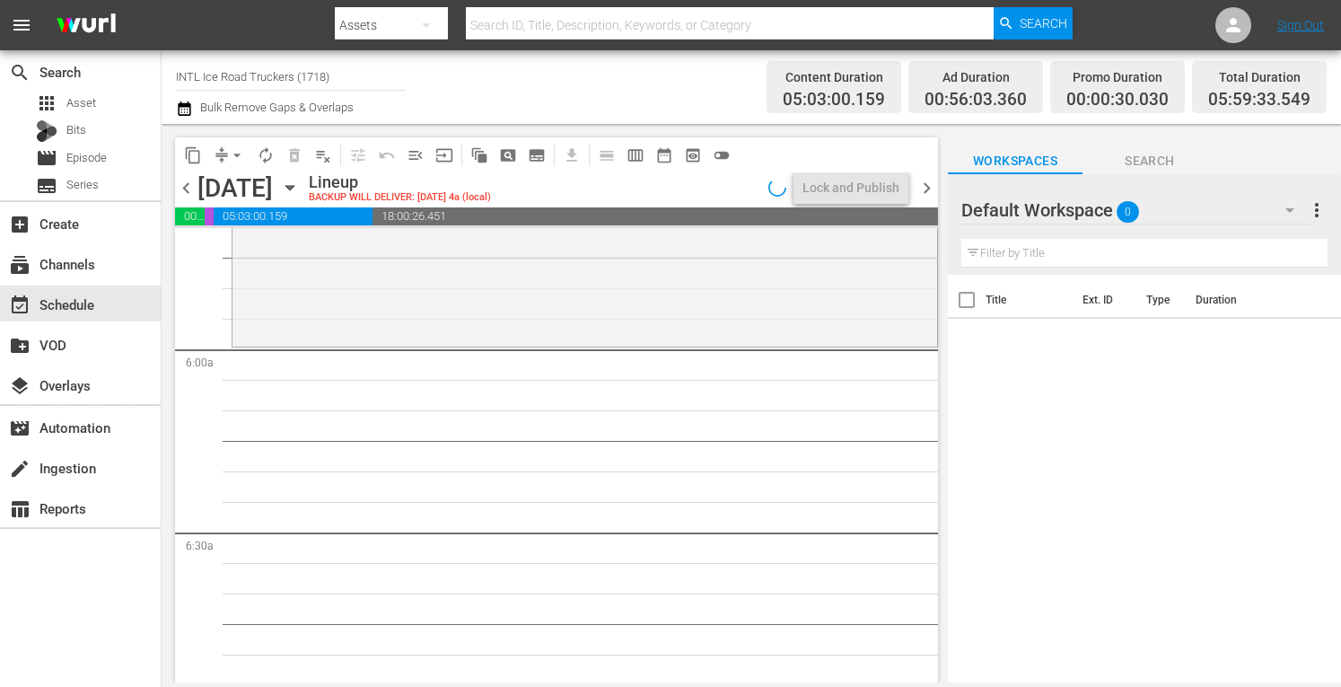
scroll to position [1954, 0]
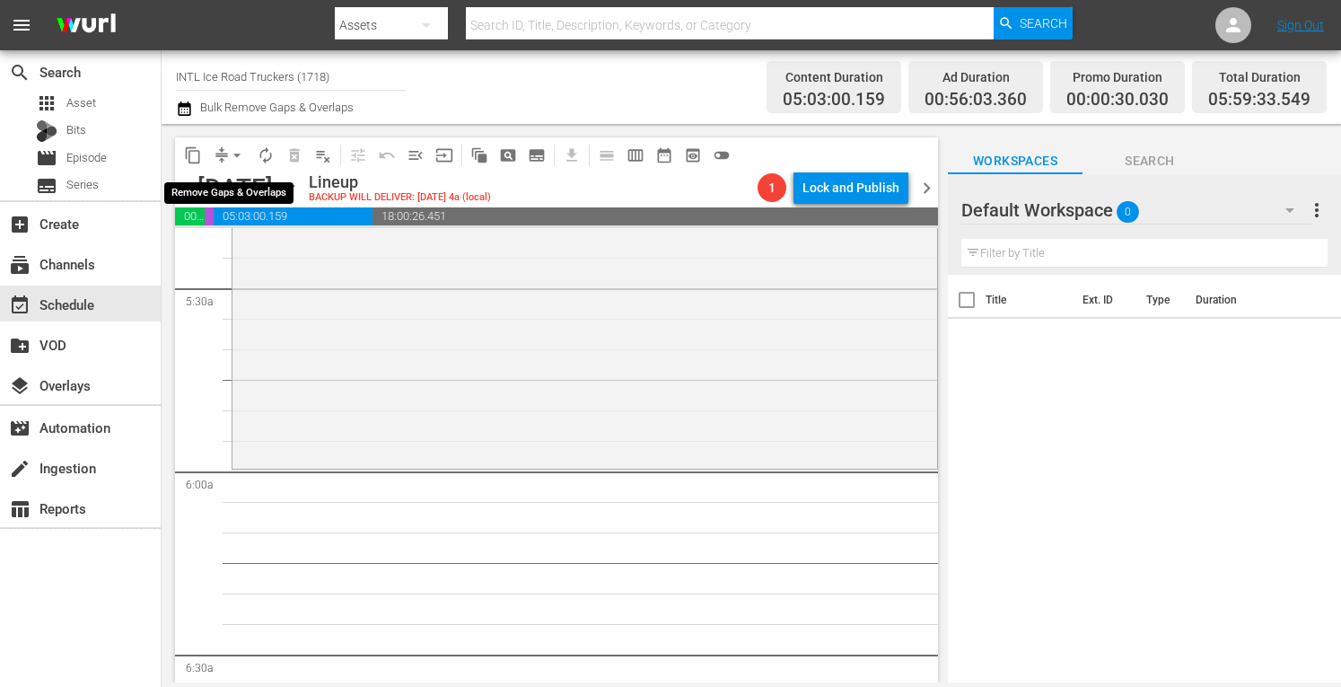
click at [230, 148] on span "arrow_drop_down" at bounding box center [237, 155] width 18 height 18
click at [208, 180] on li "Align to Midnight" at bounding box center [237, 192] width 148 height 30
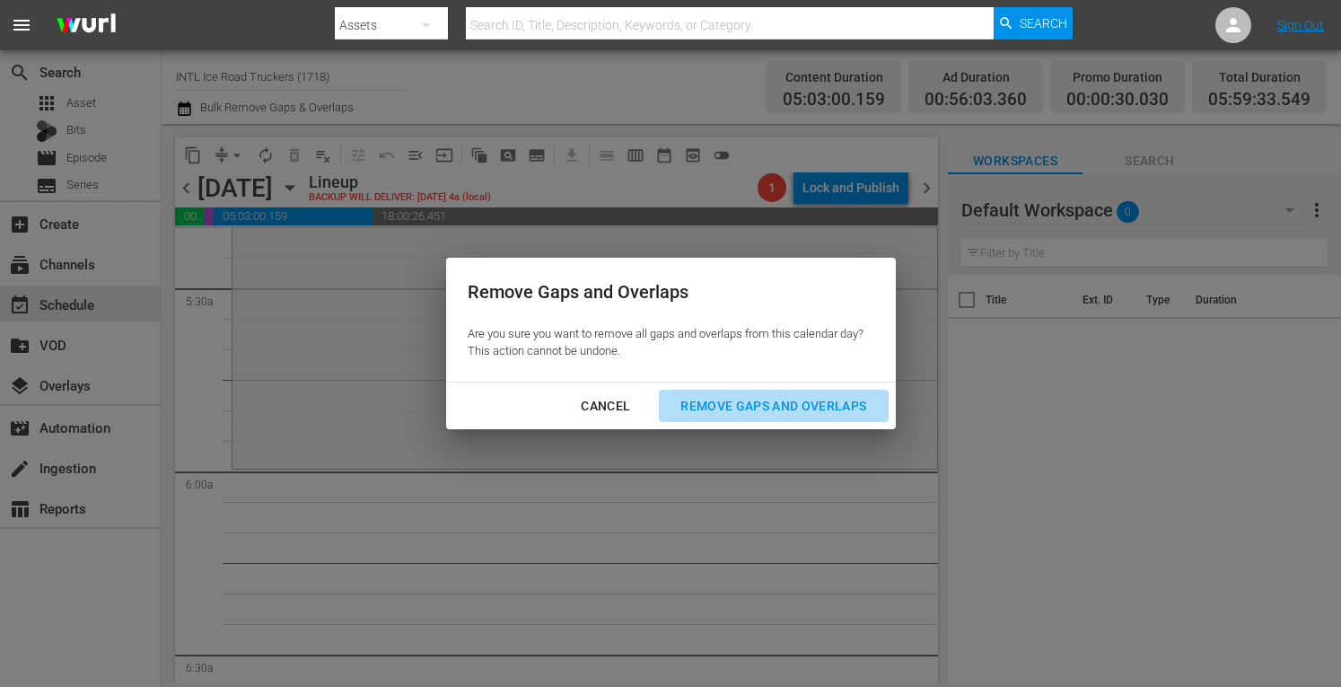
click at [714, 401] on div "Remove Gaps and Overlaps" at bounding box center [773, 406] width 215 height 22
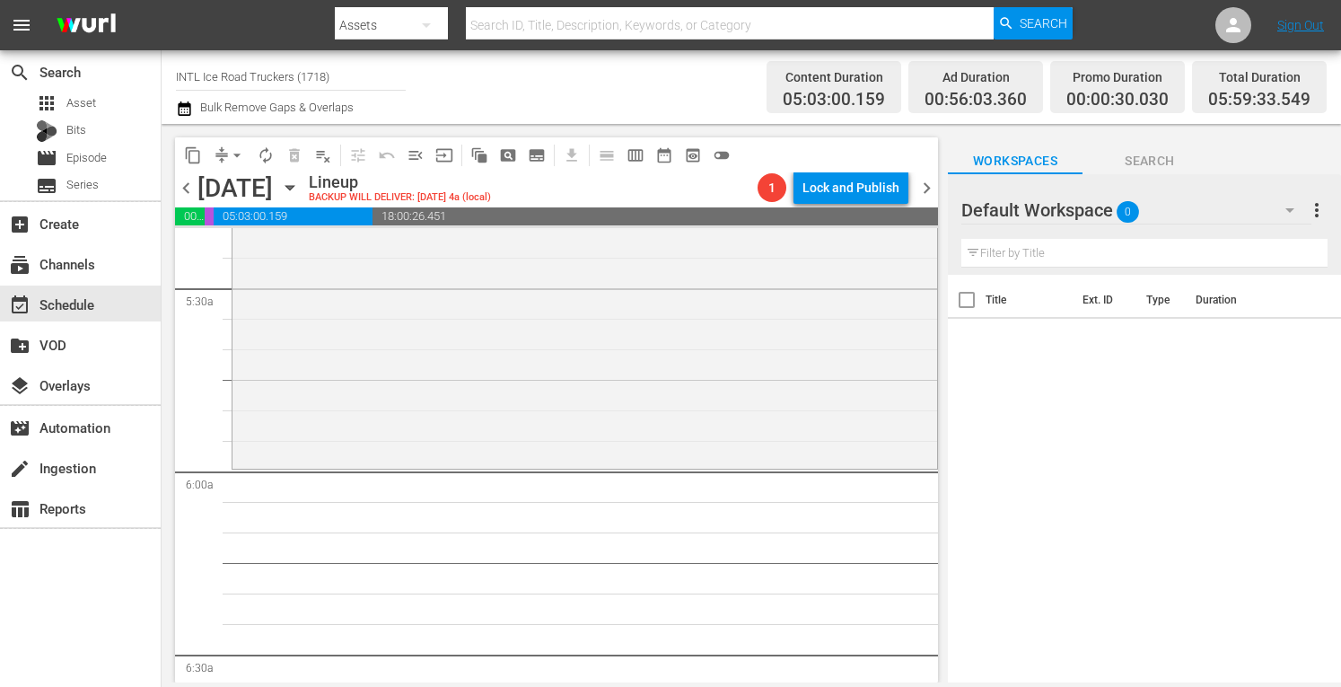
click at [300, 184] on icon "button" at bounding box center [290, 188] width 20 height 20
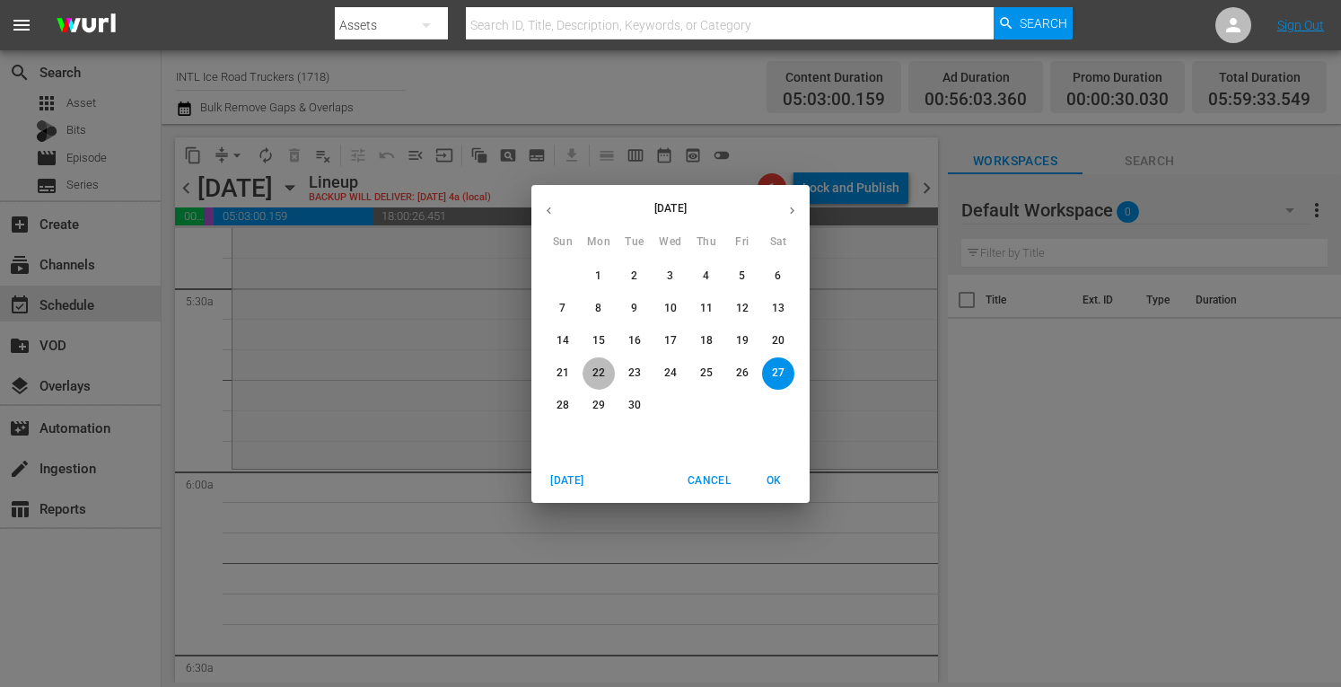
click at [605, 375] on span "22" at bounding box center [598, 372] width 32 height 15
